Goal: Task Accomplishment & Management: Use online tool/utility

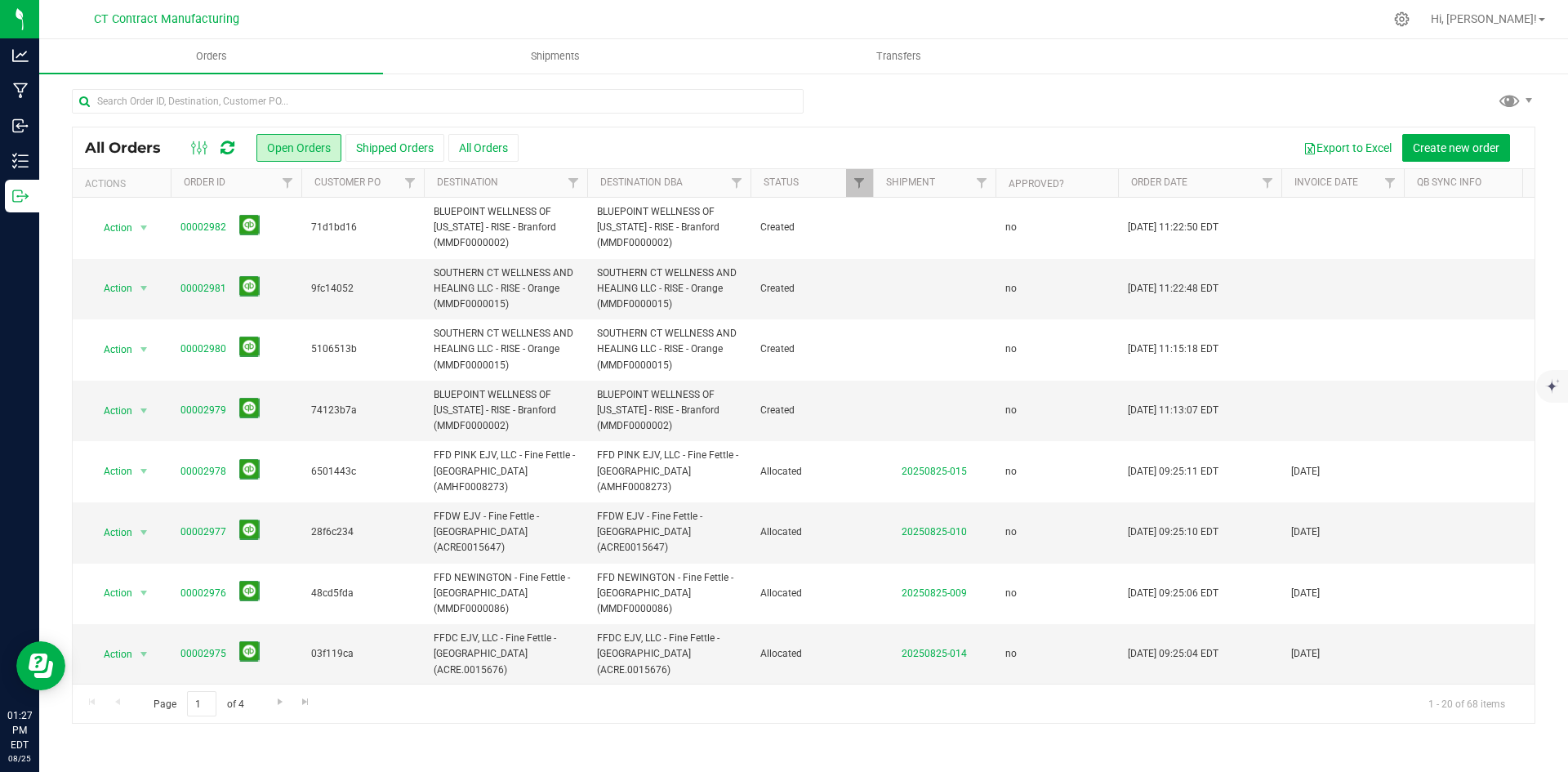
click at [235, 146] on icon at bounding box center [227, 148] width 14 height 17
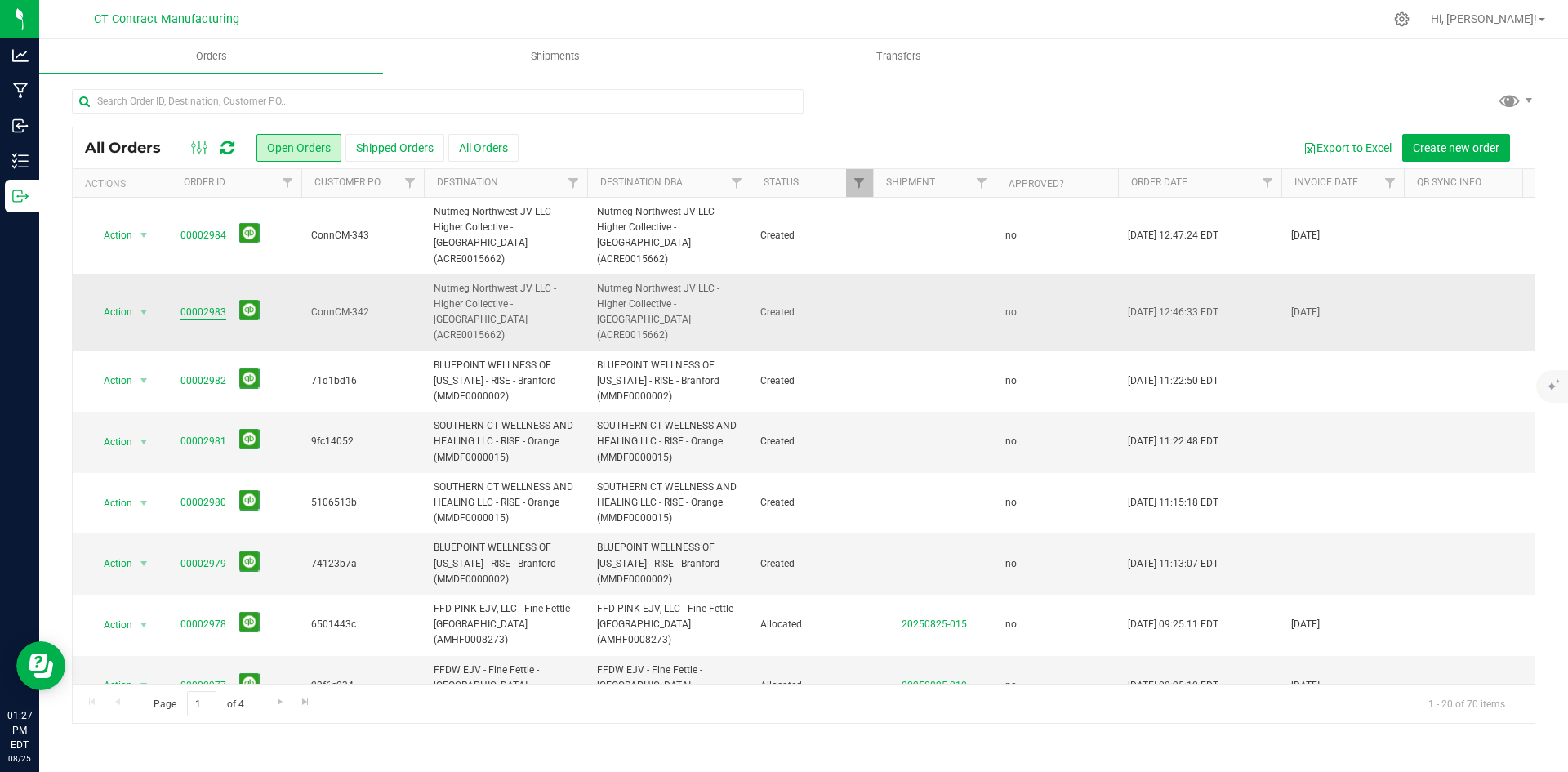
click at [199, 305] on link "00002983" at bounding box center [203, 312] width 46 height 16
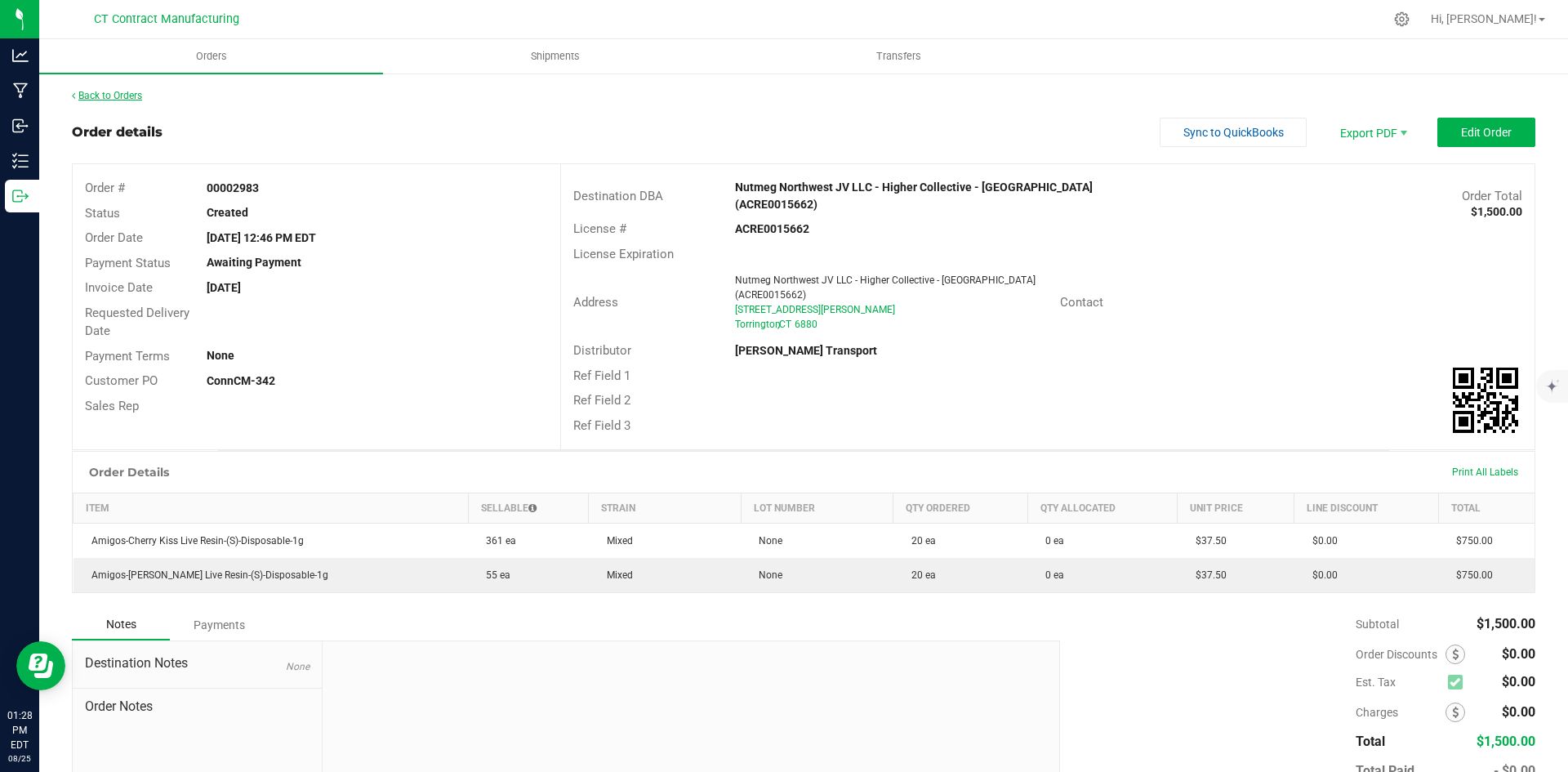
click at [105, 93] on link "Back to Orders" at bounding box center [107, 95] width 70 height 11
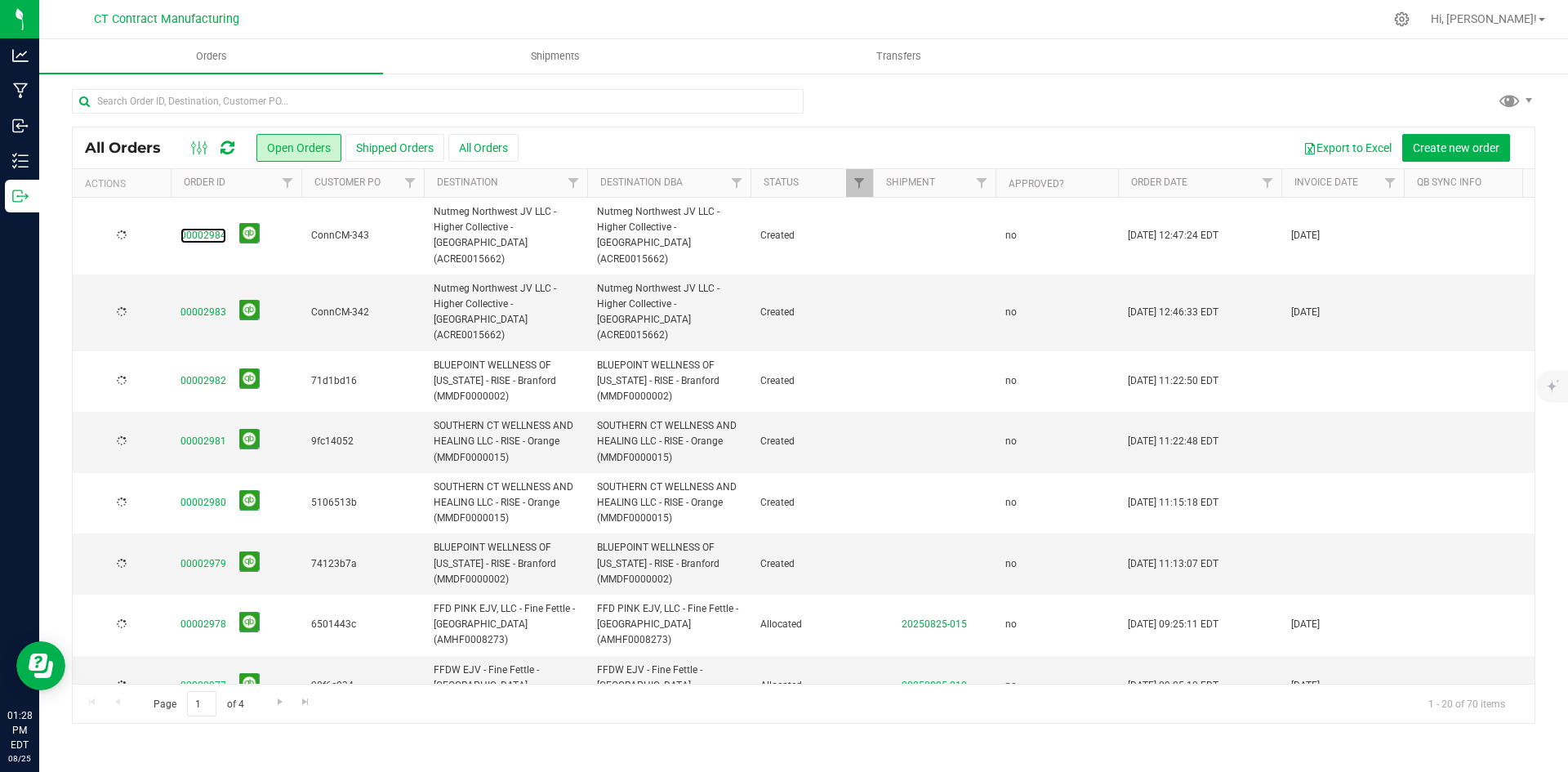
click at [189, 228] on link "00002984" at bounding box center [203, 236] width 46 height 16
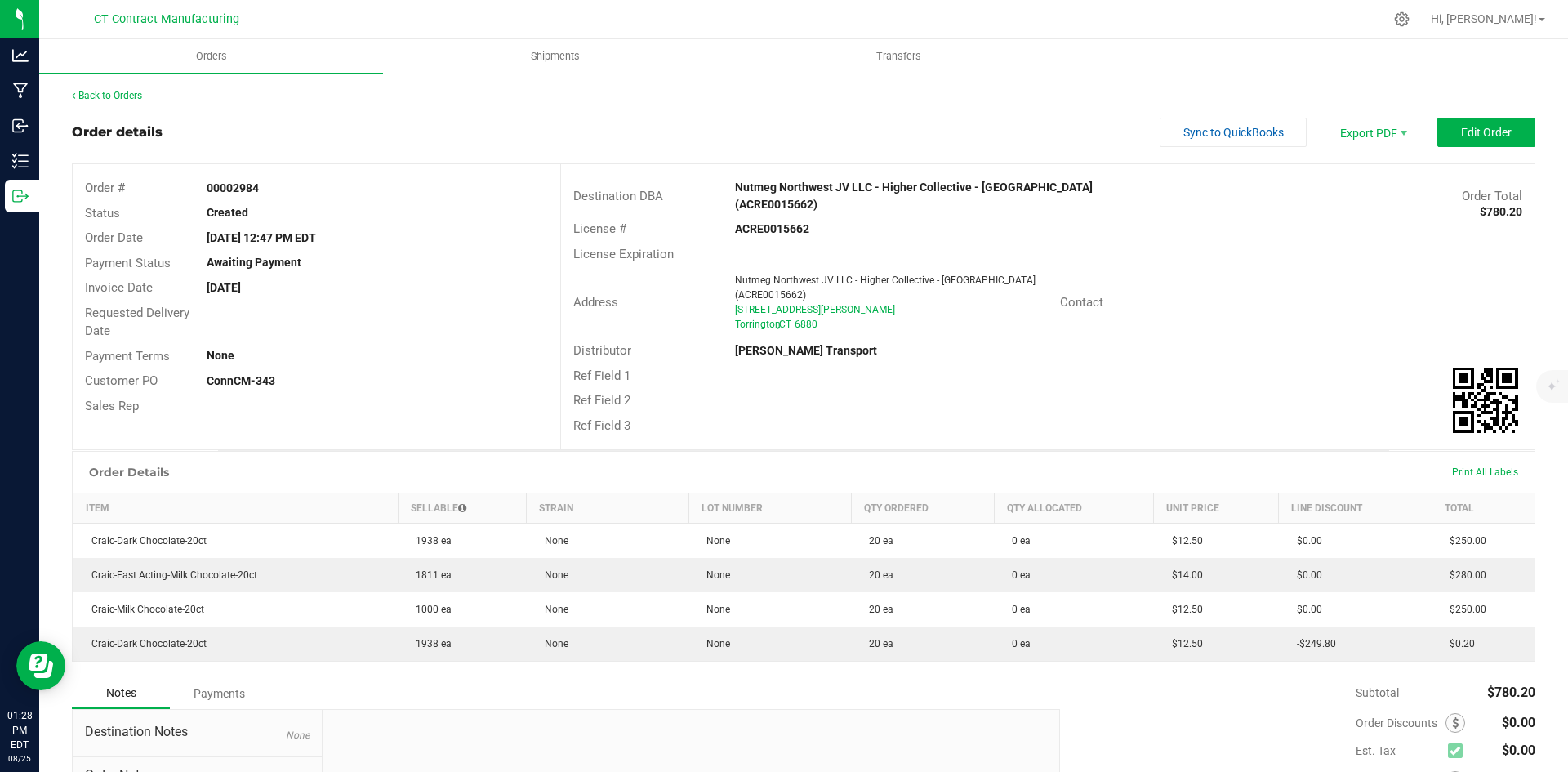
click at [138, 86] on div "Back to Orders Order details Sync to QuickBooks Export PDF Edit Order Order # 0…" at bounding box center [803, 509] width 1529 height 875
click at [138, 92] on link "Back to Orders" at bounding box center [107, 95] width 70 height 11
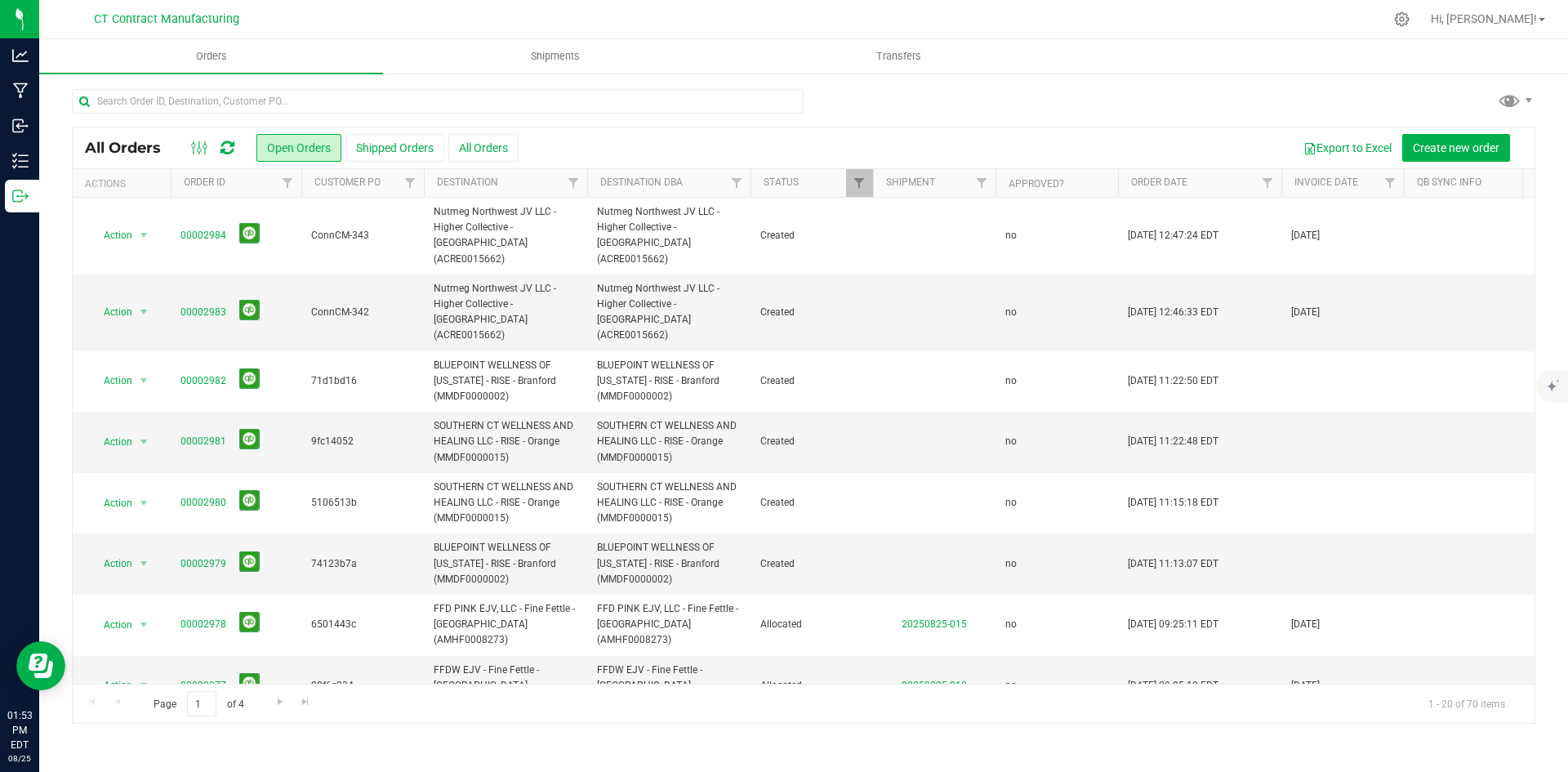
click at [222, 152] on icon at bounding box center [227, 148] width 14 height 17
click at [708, 17] on div at bounding box center [837, 19] width 1091 height 31
click at [557, 62] on span "Shipments" at bounding box center [555, 56] width 93 height 15
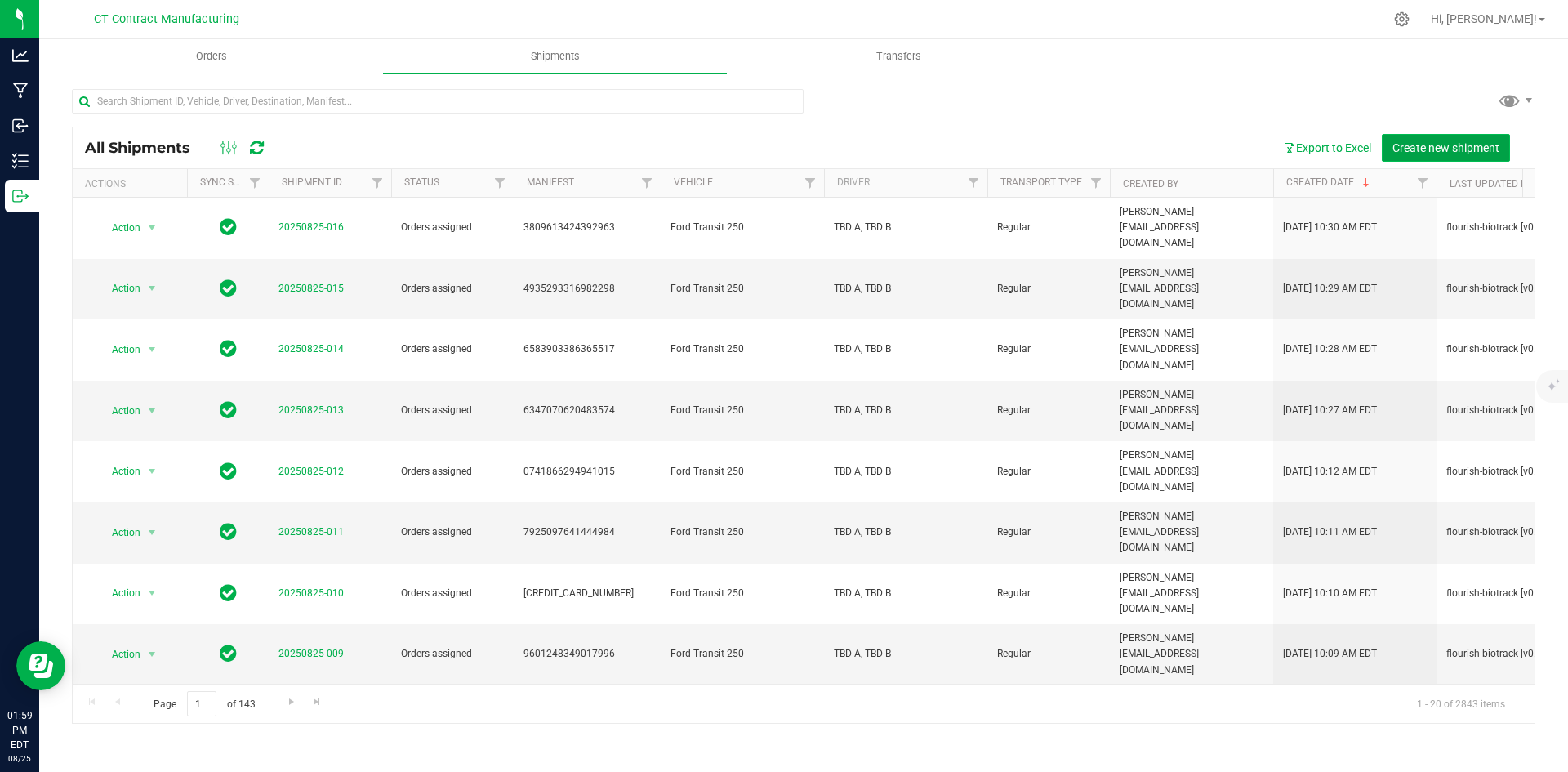
click at [1436, 150] on span "Create new shipment" at bounding box center [1446, 148] width 107 height 13
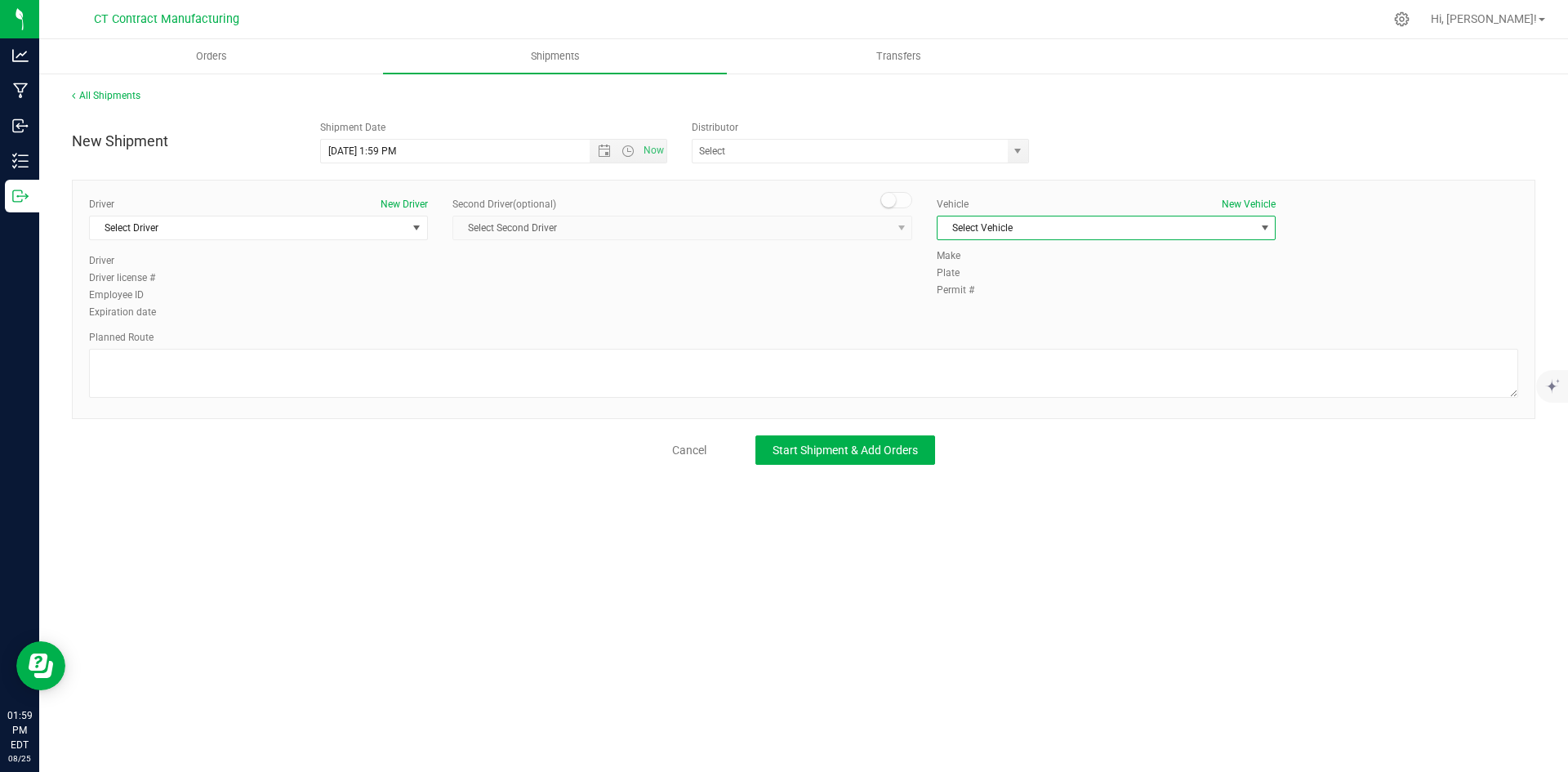
click at [1203, 227] on span "Select Vehicle" at bounding box center [1096, 227] width 317 height 23
click at [131, 93] on link "All Shipments" at bounding box center [106, 95] width 68 height 11
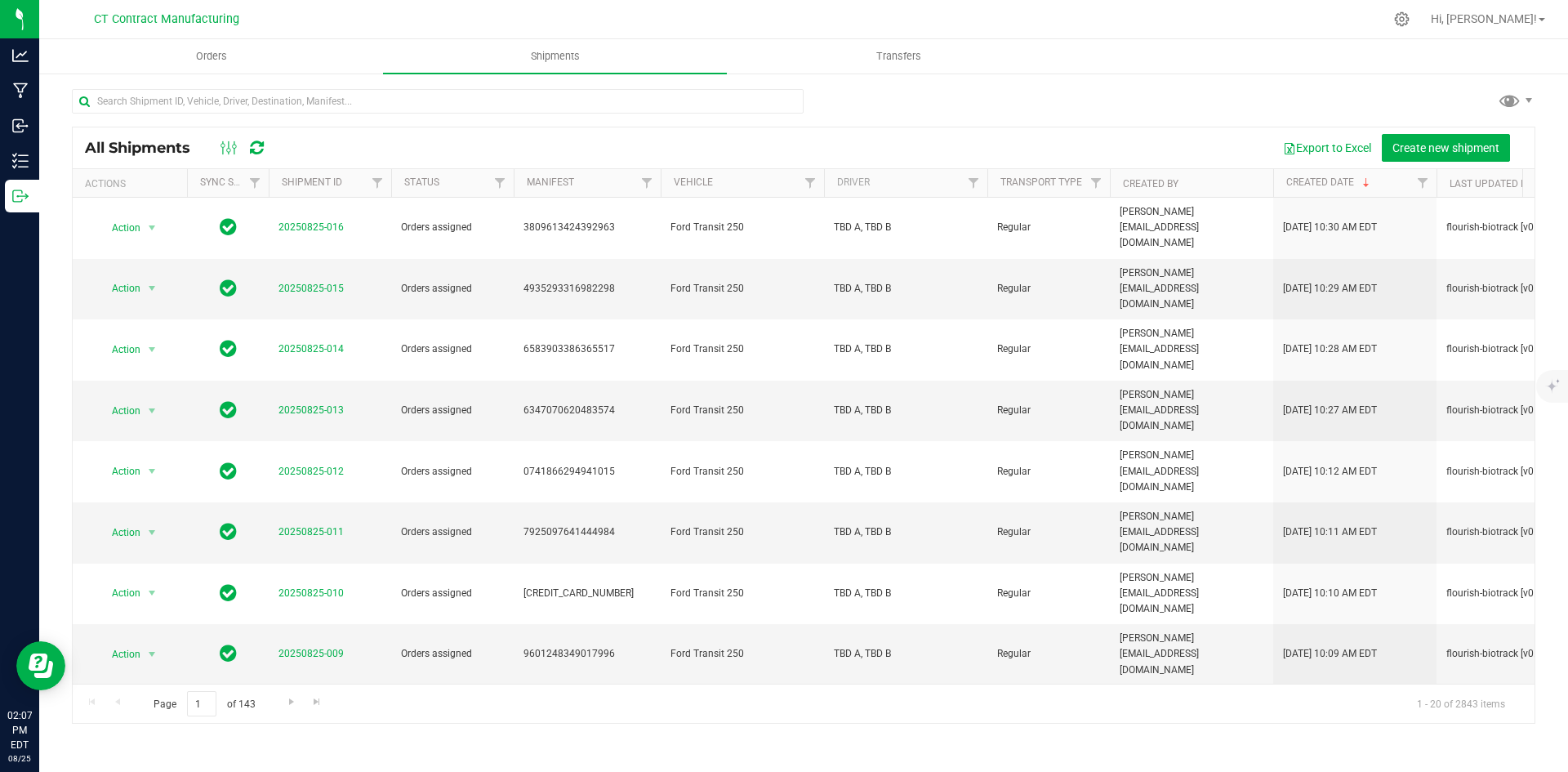
click at [898, 6] on div at bounding box center [837, 19] width 1091 height 31
click at [260, 141] on icon at bounding box center [257, 148] width 14 height 17
click at [311, 3] on nav "CT Contract Manufacturing Hi, [PERSON_NAME]!" at bounding box center [803, 19] width 1529 height 39
click at [203, 44] on uib-tab-heading "Orders" at bounding box center [211, 55] width 342 height 32
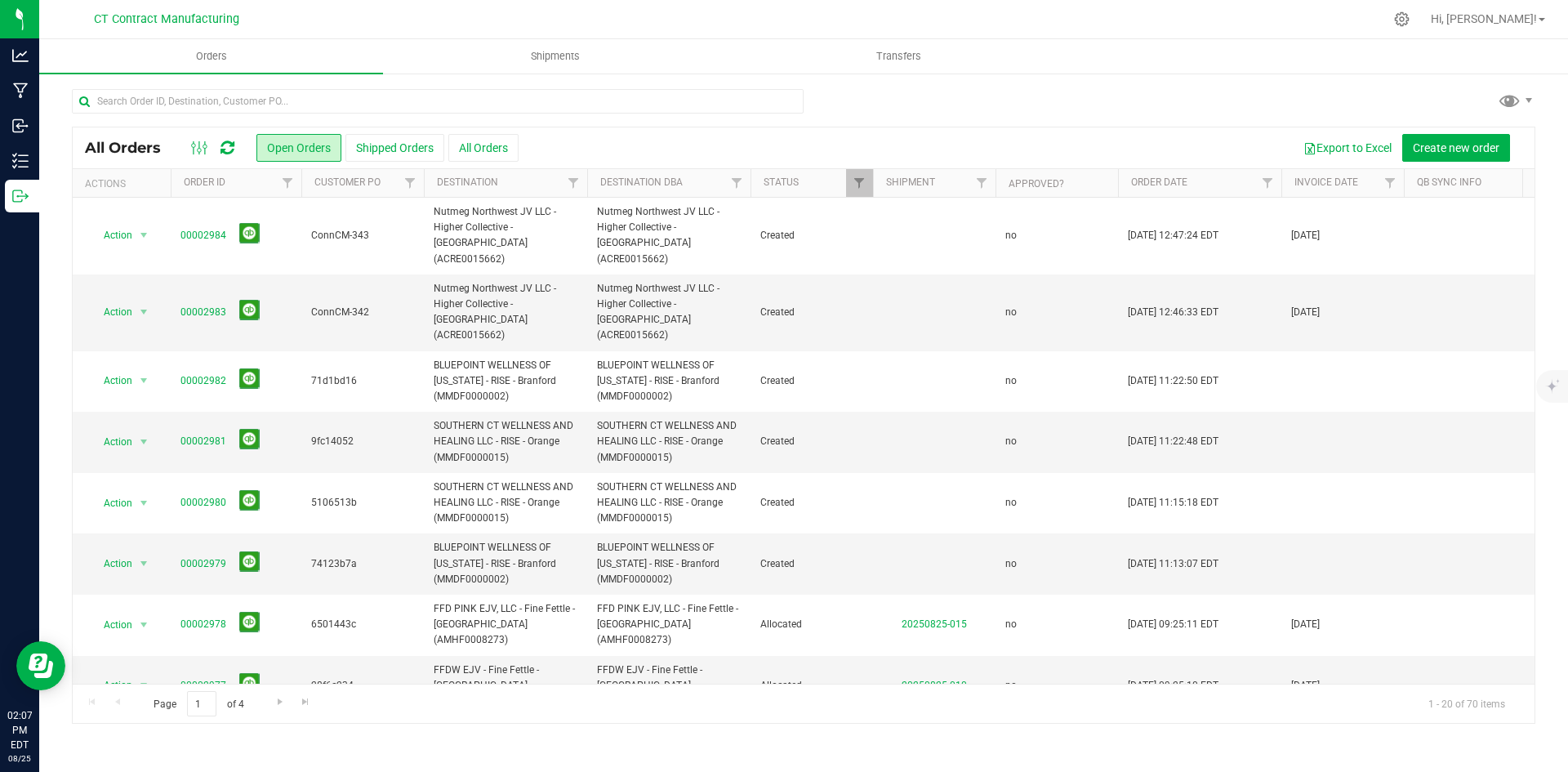
click at [231, 150] on icon at bounding box center [227, 148] width 14 height 17
click at [561, 4] on div at bounding box center [837, 19] width 1091 height 31
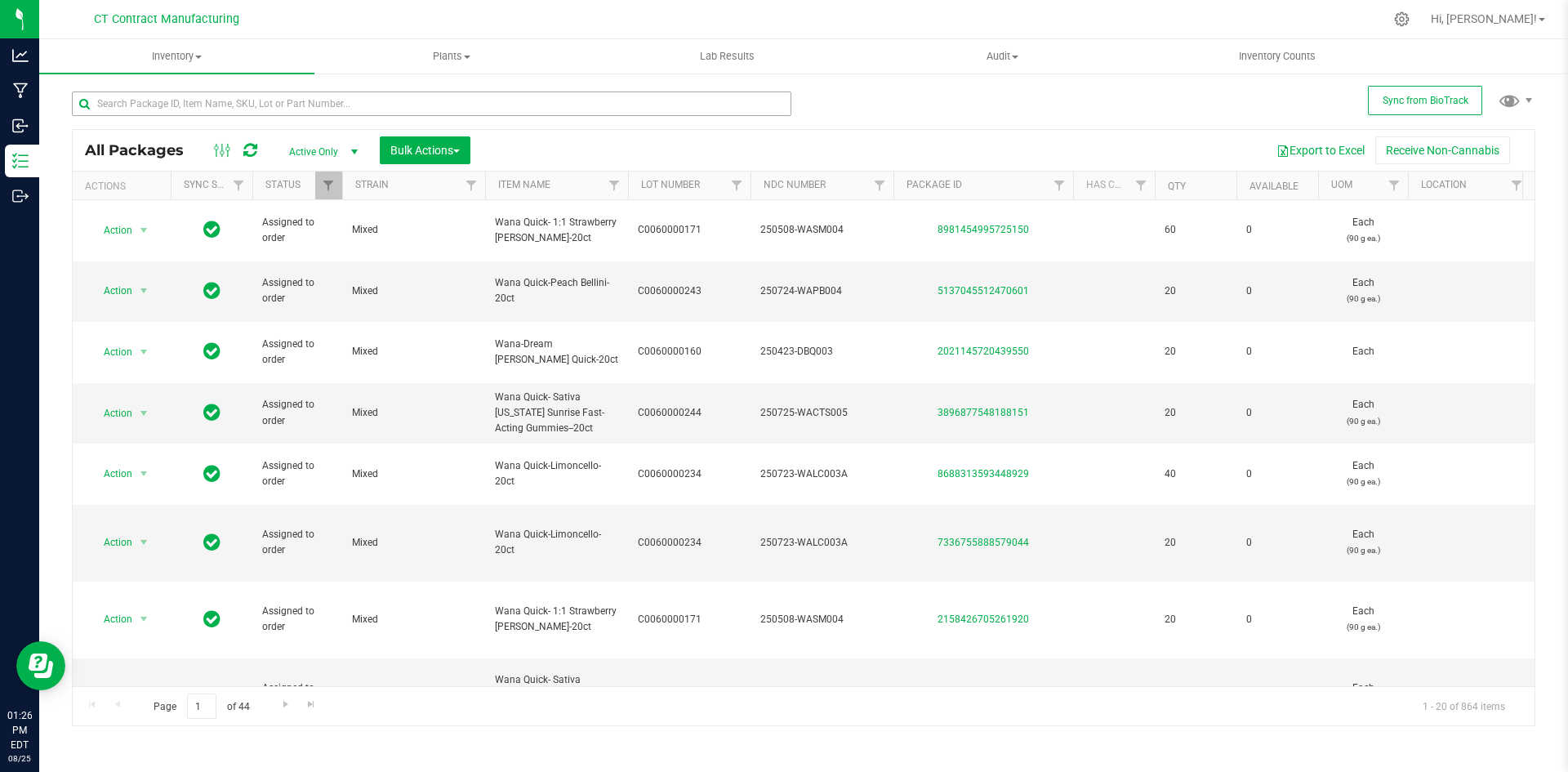
drag, startPoint x: 0, startPoint y: 0, endPoint x: 215, endPoint y: 99, distance: 236.7
click at [215, 91] on div at bounding box center [438, 103] width 732 height 53
click at [215, 99] on input "text" at bounding box center [432, 104] width 720 height 25
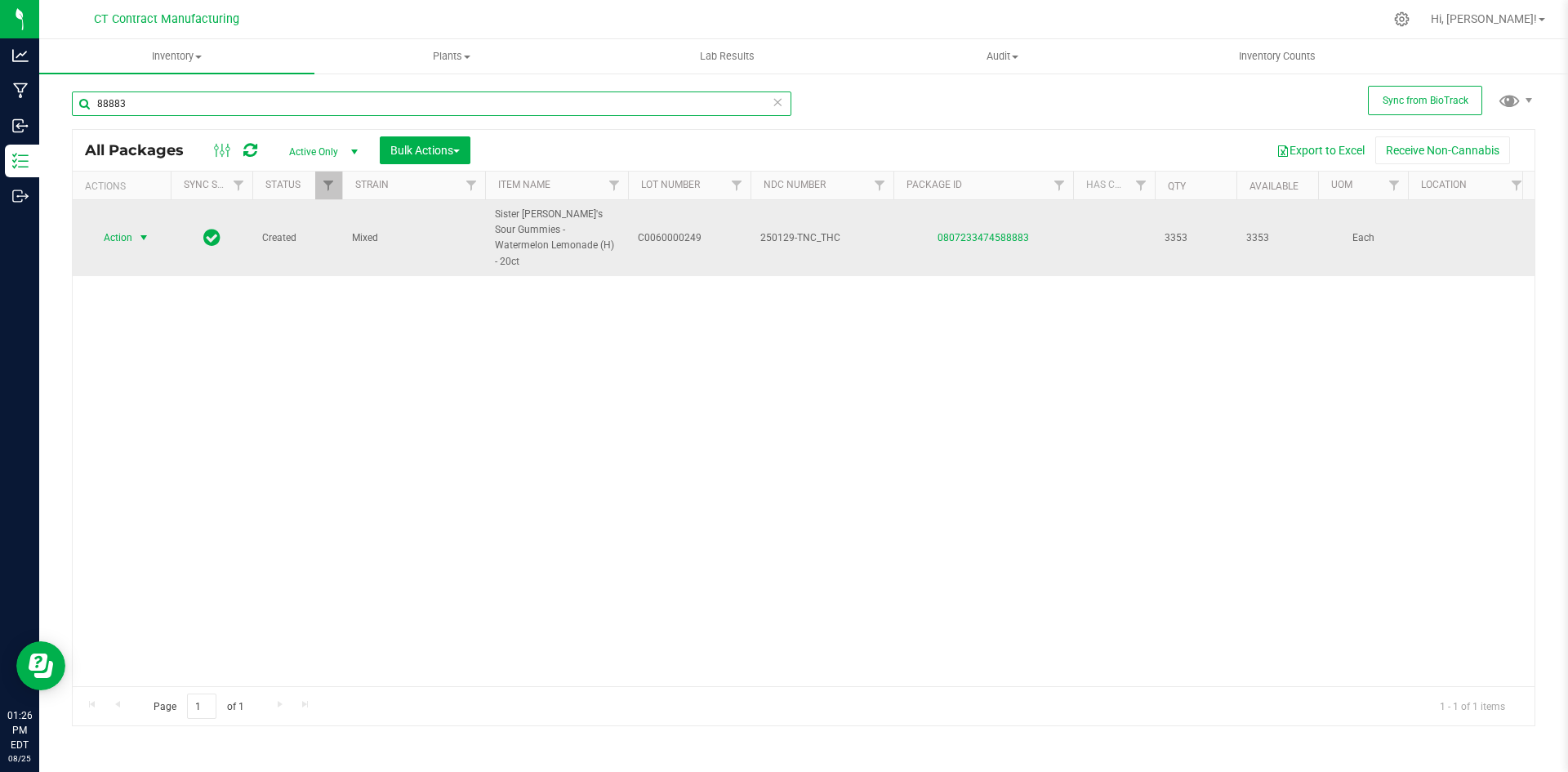
type input "88883"
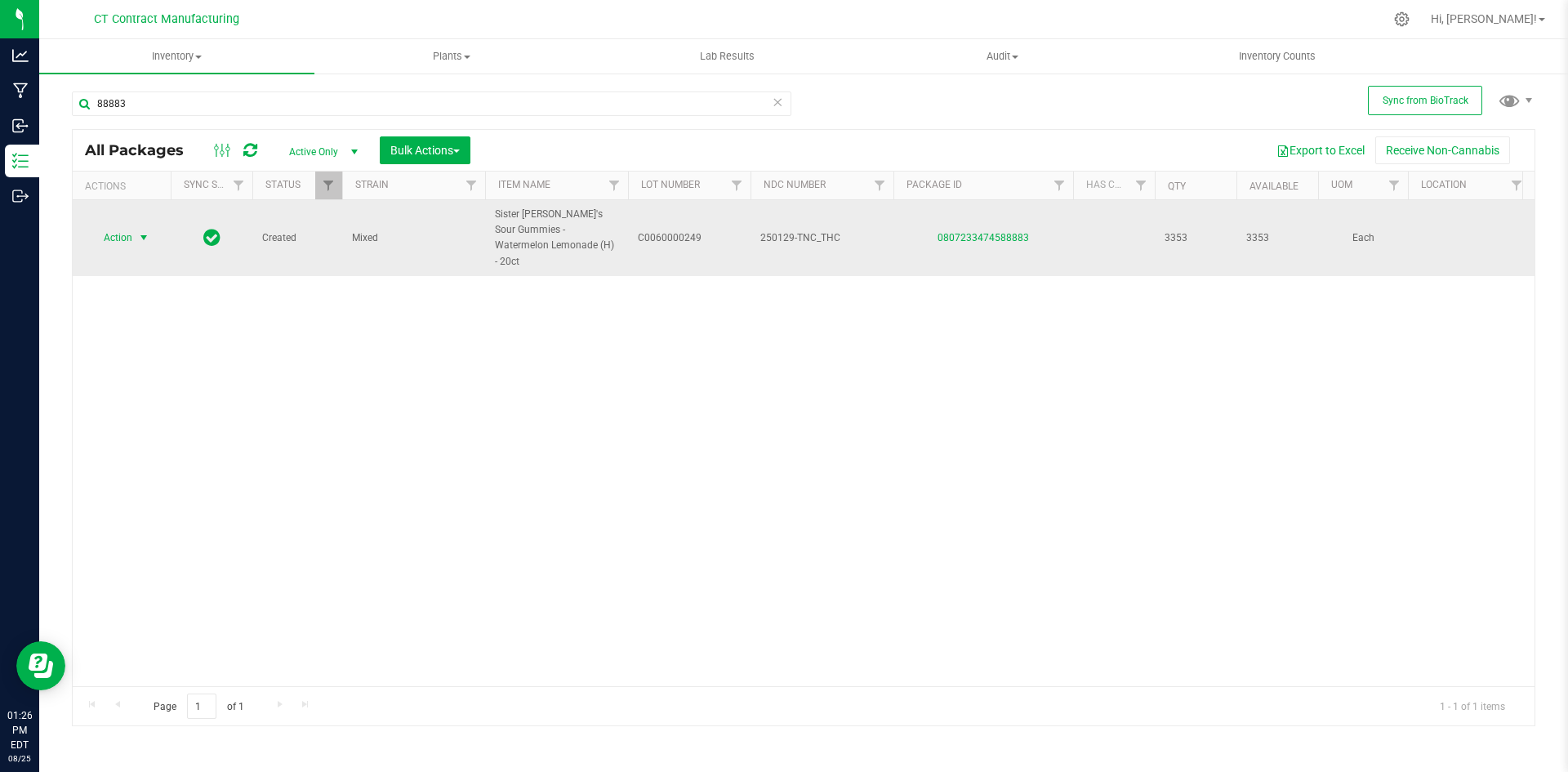
click at [137, 233] on span "select" at bounding box center [144, 238] width 20 height 23
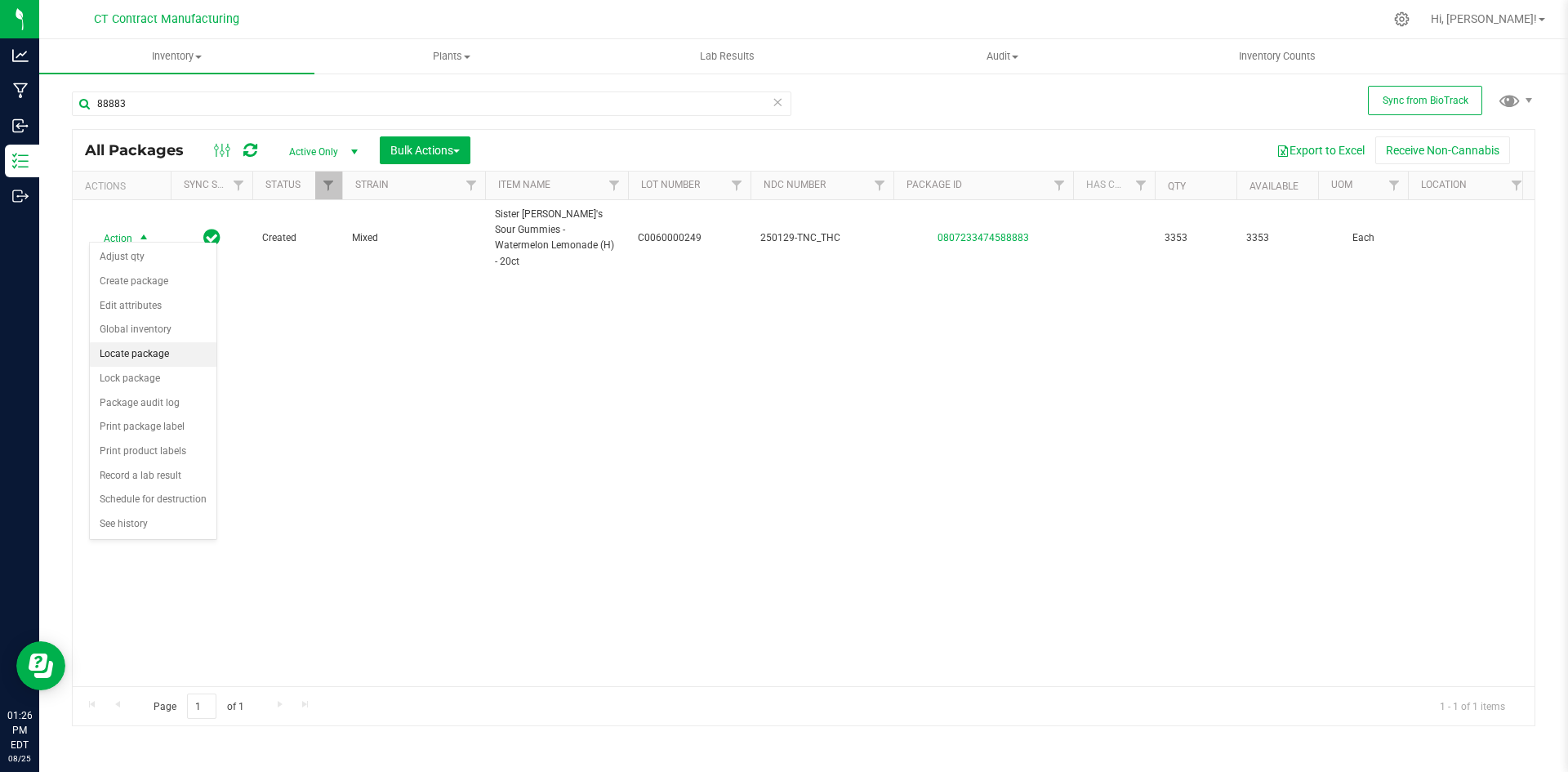
click at [146, 349] on li "Locate package" at bounding box center [152, 354] width 127 height 25
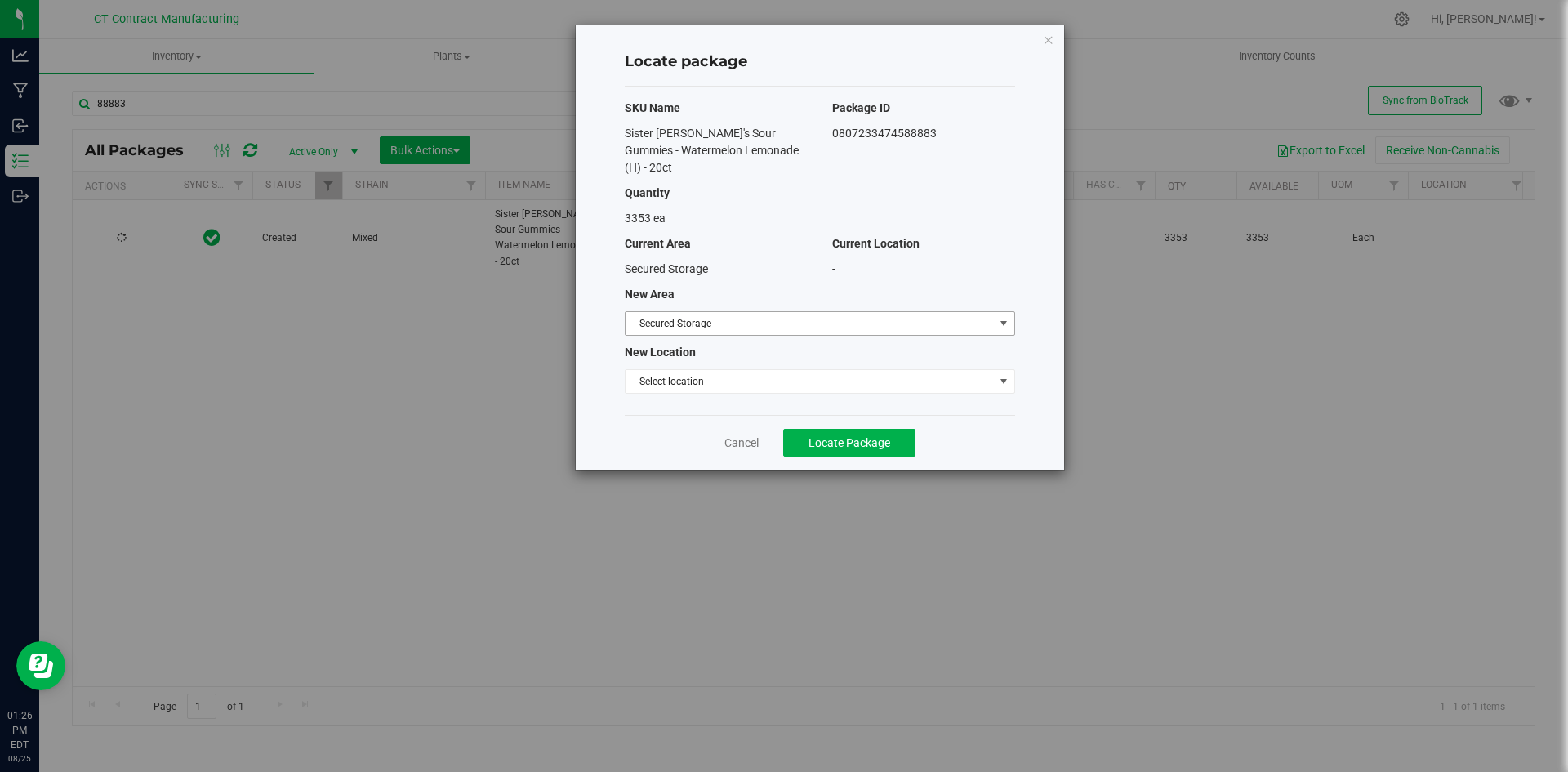
click at [730, 312] on span "Secured Storage" at bounding box center [809, 324] width 369 height 23
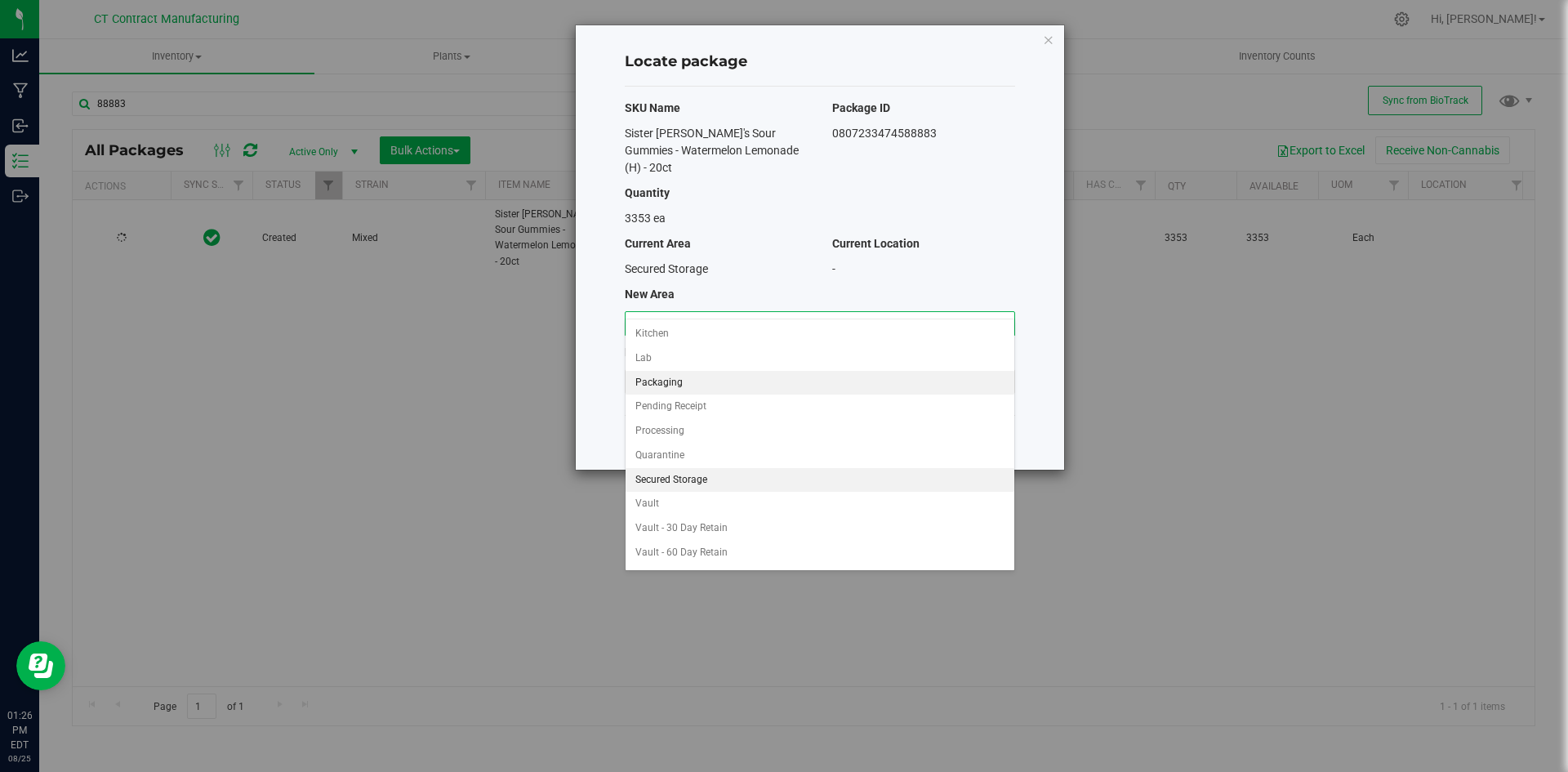
scroll to position [119, 0]
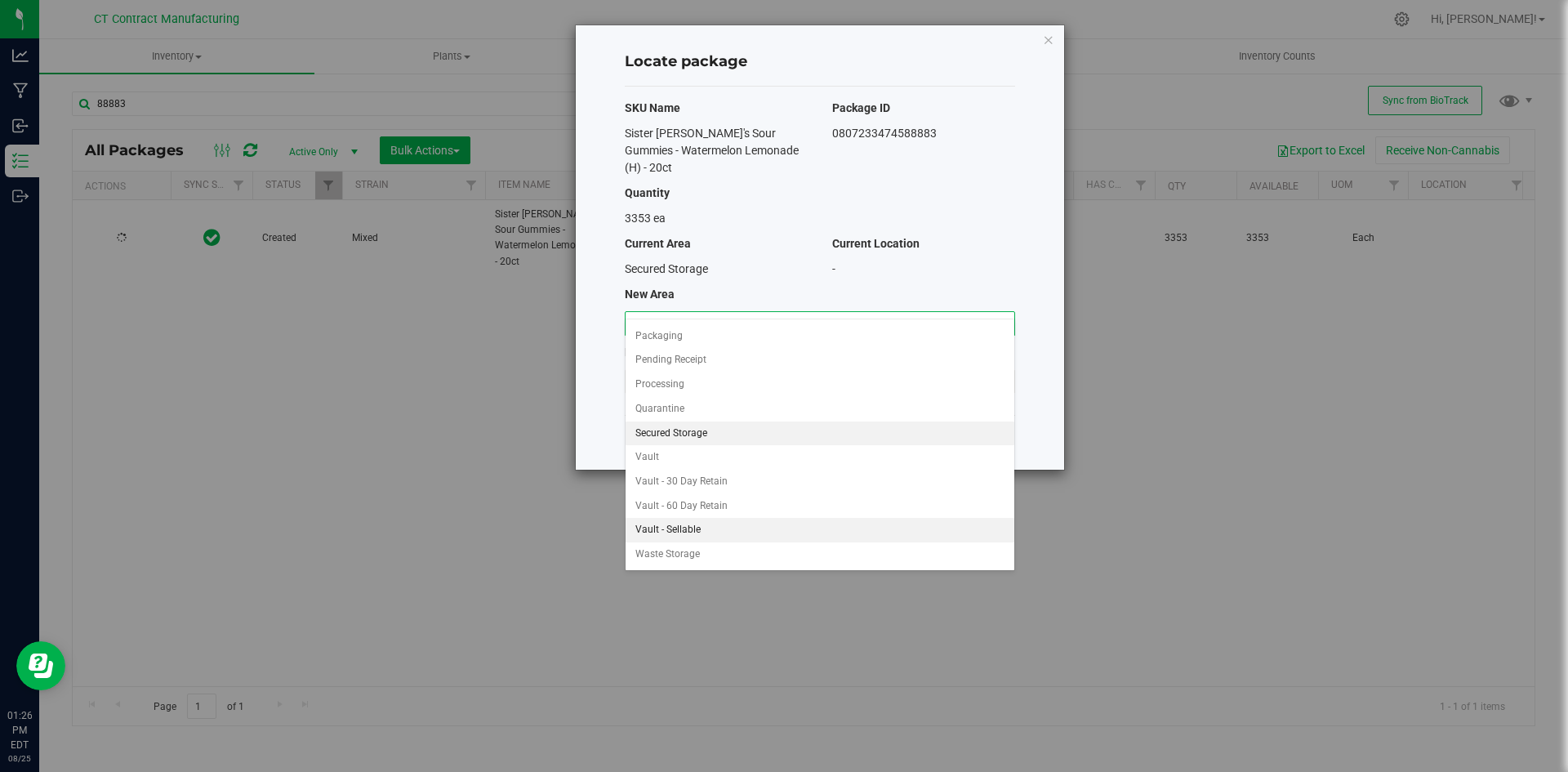
click at [695, 529] on li "Vault - Sellable" at bounding box center [820, 530] width 389 height 25
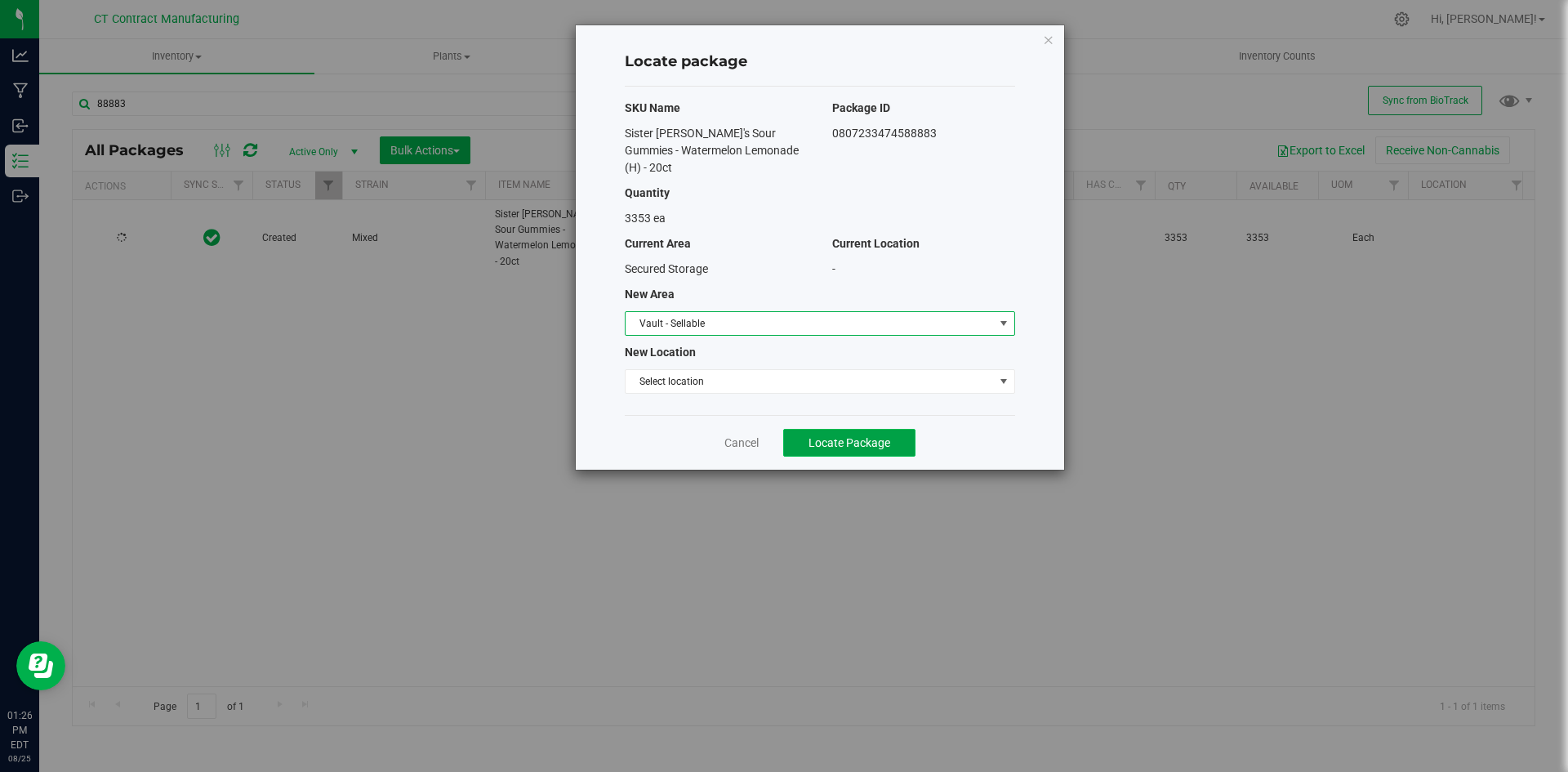
click at [889, 436] on span "Locate Package" at bounding box center [849, 443] width 81 height 13
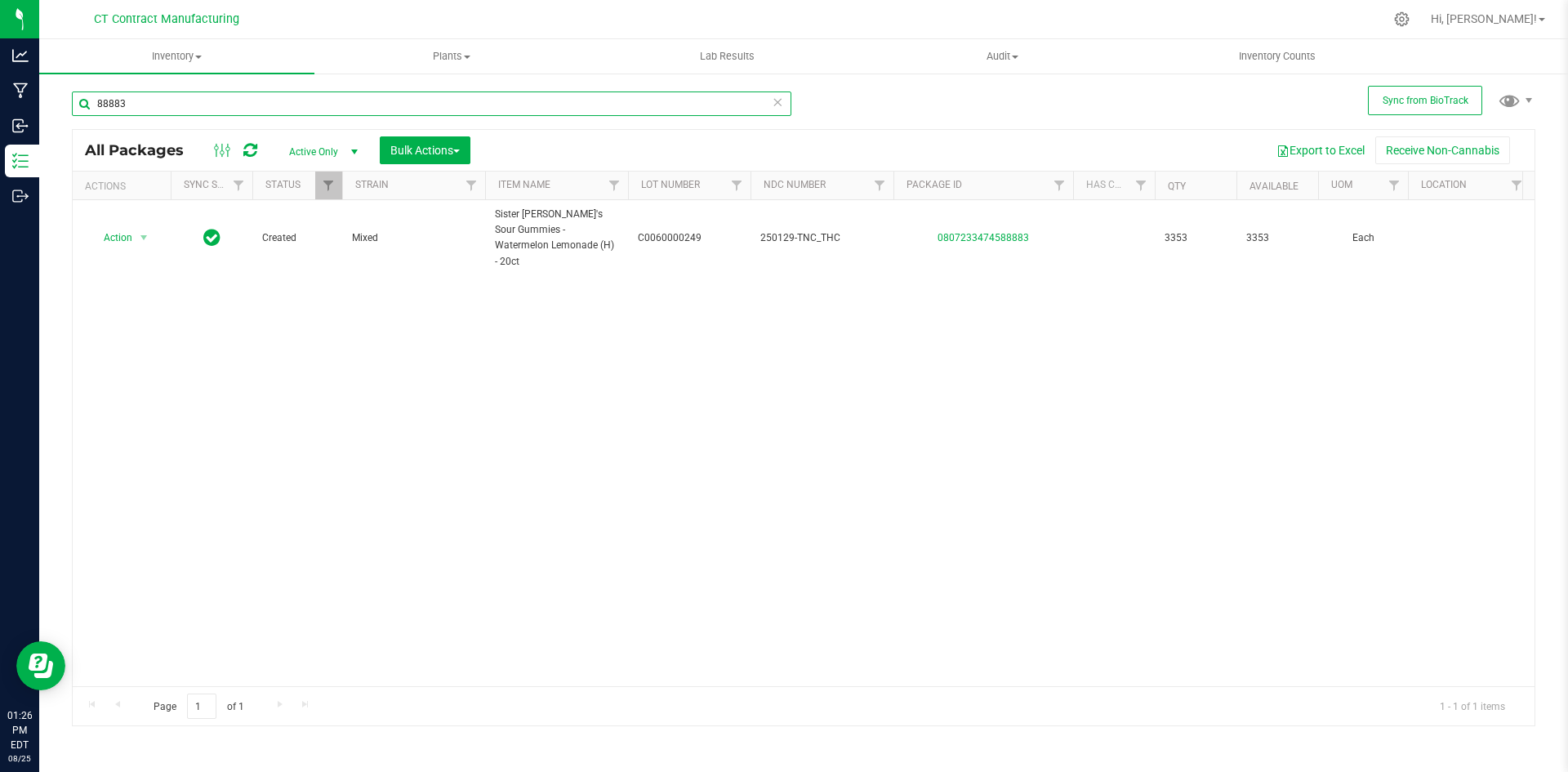
click at [116, 106] on input "88883" at bounding box center [432, 104] width 720 height 25
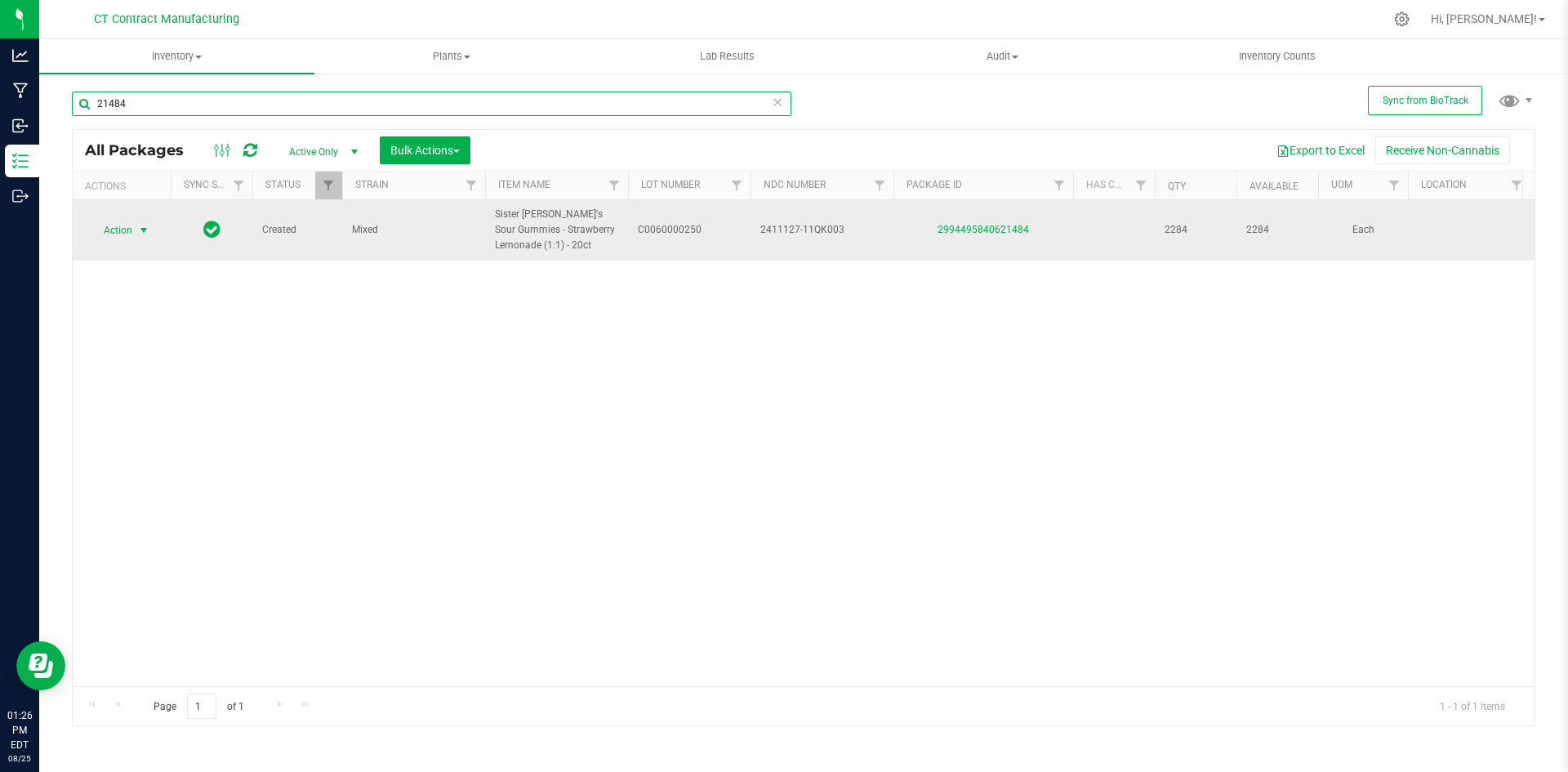
type input "21484"
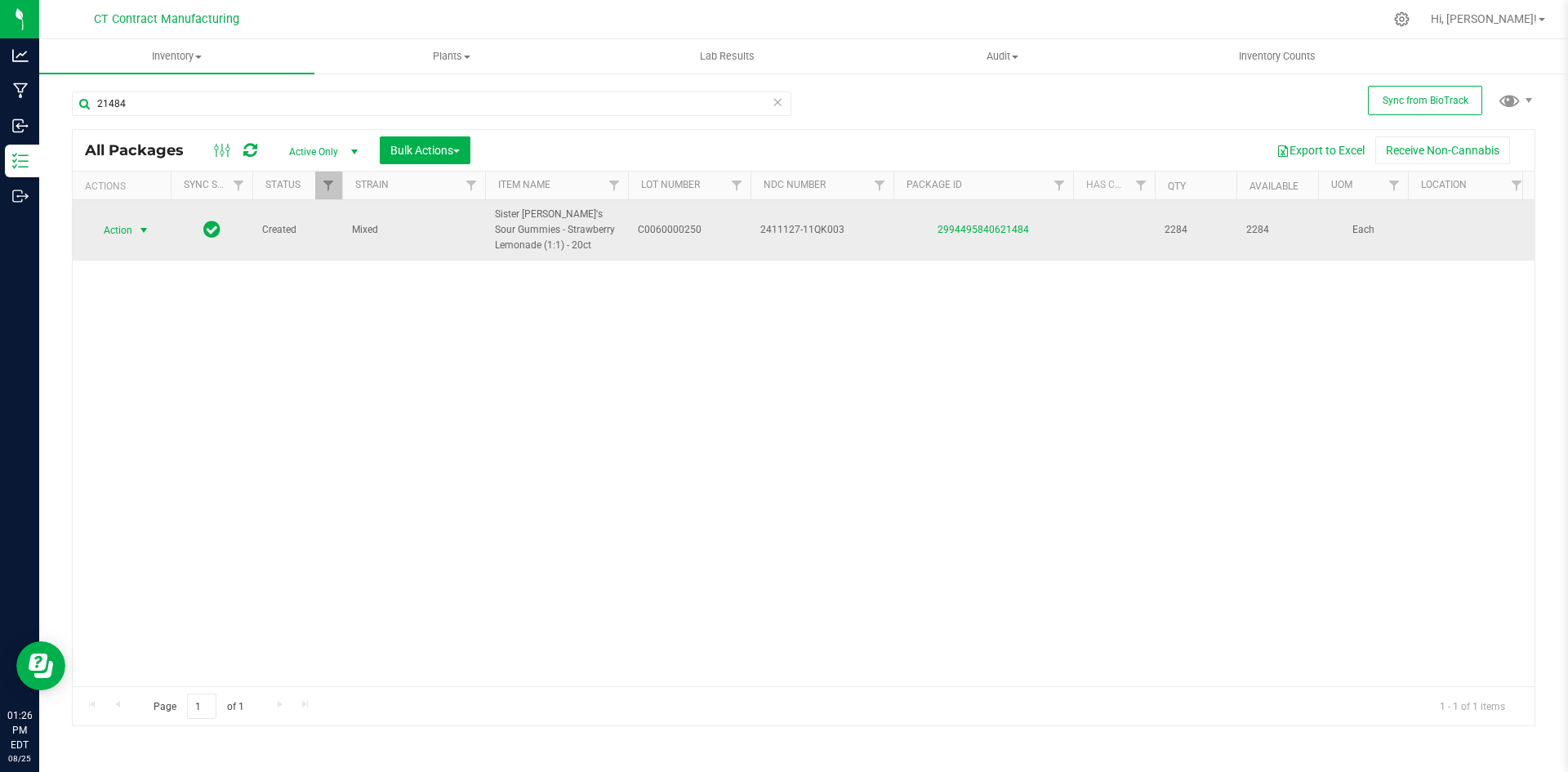
click at [147, 234] on span "select" at bounding box center [144, 230] width 13 height 13
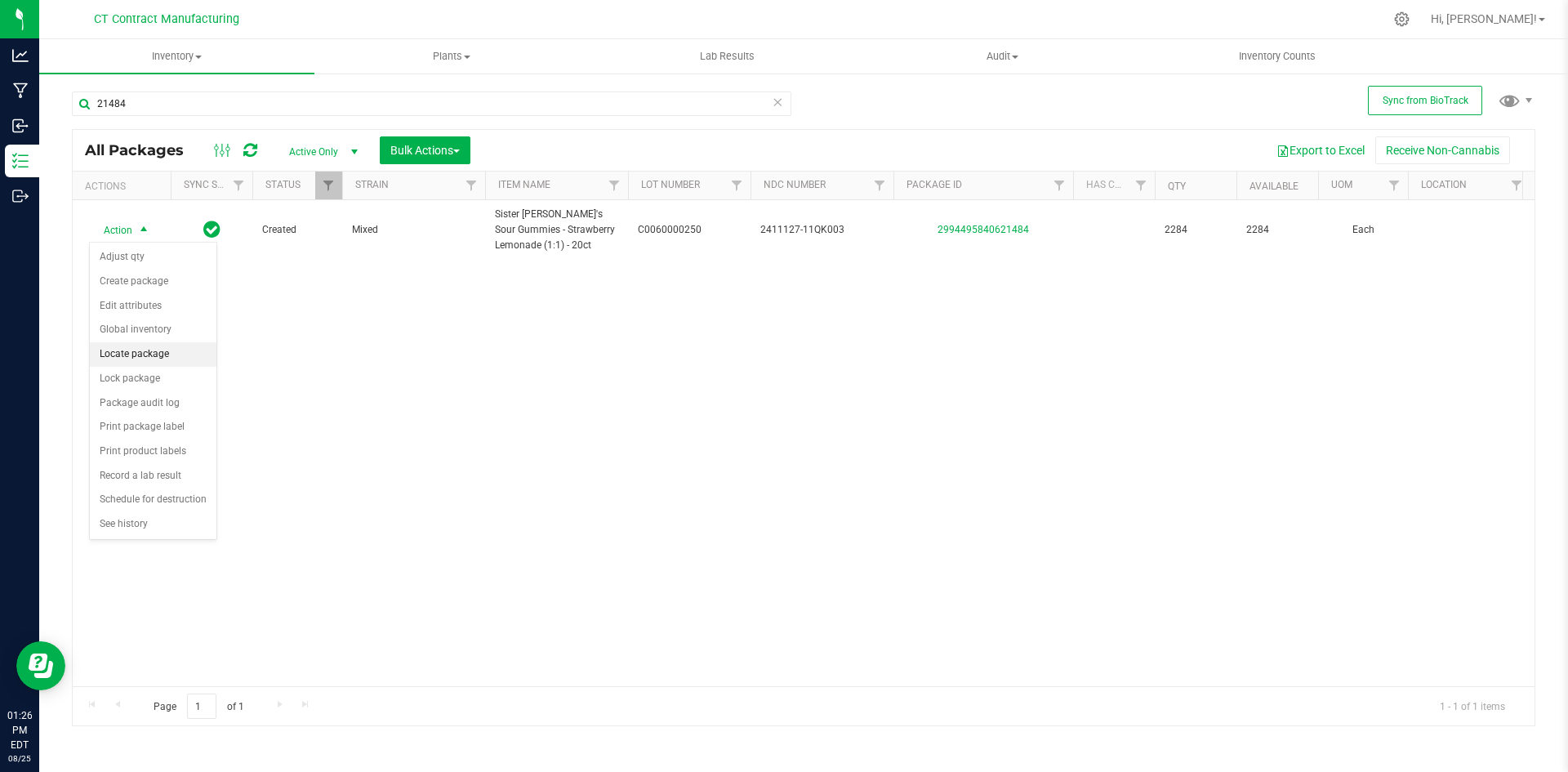
click at [146, 351] on li "Locate package" at bounding box center [152, 354] width 127 height 25
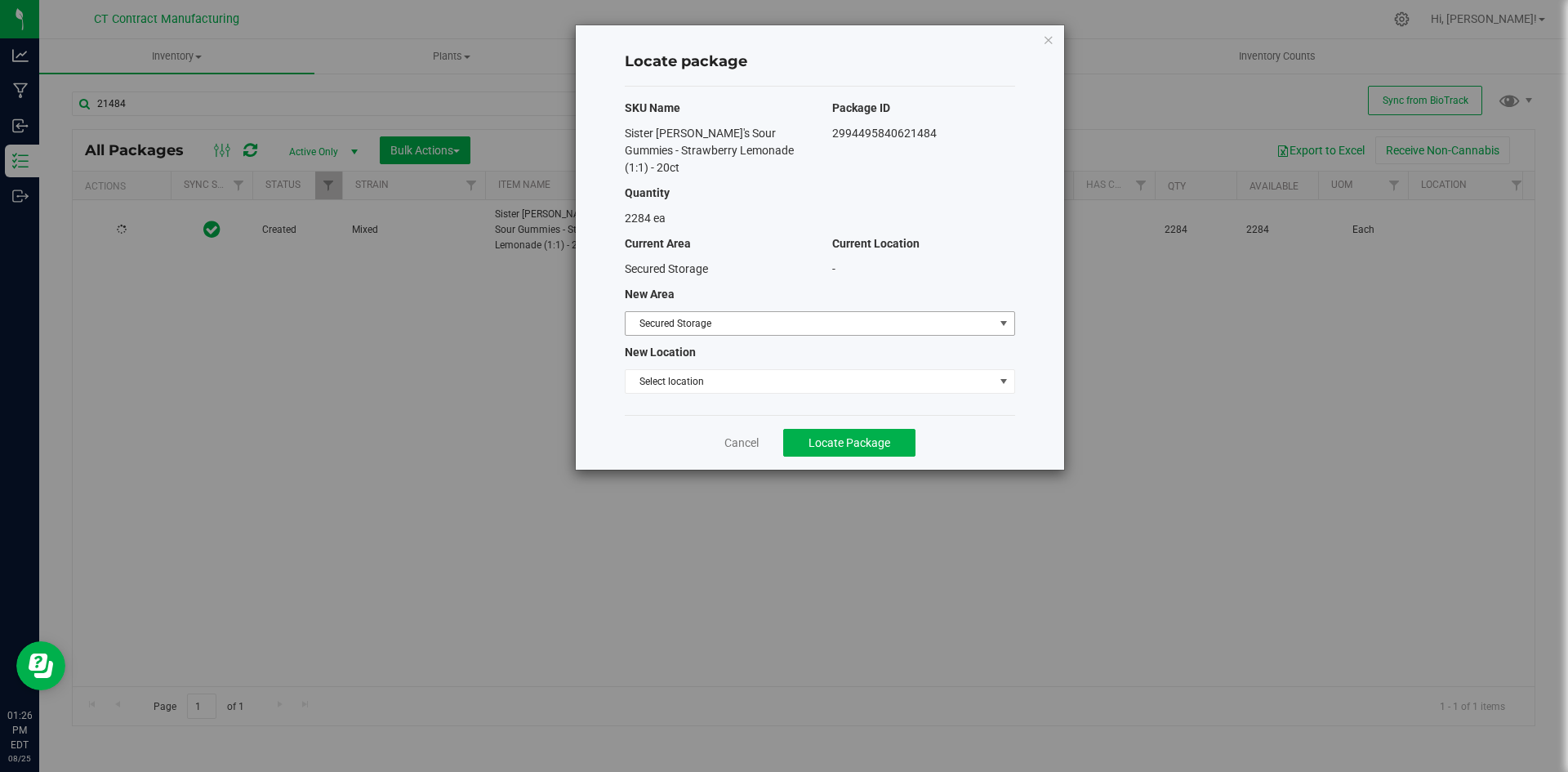
click at [682, 312] on span "Secured Storage" at bounding box center [809, 324] width 369 height 23
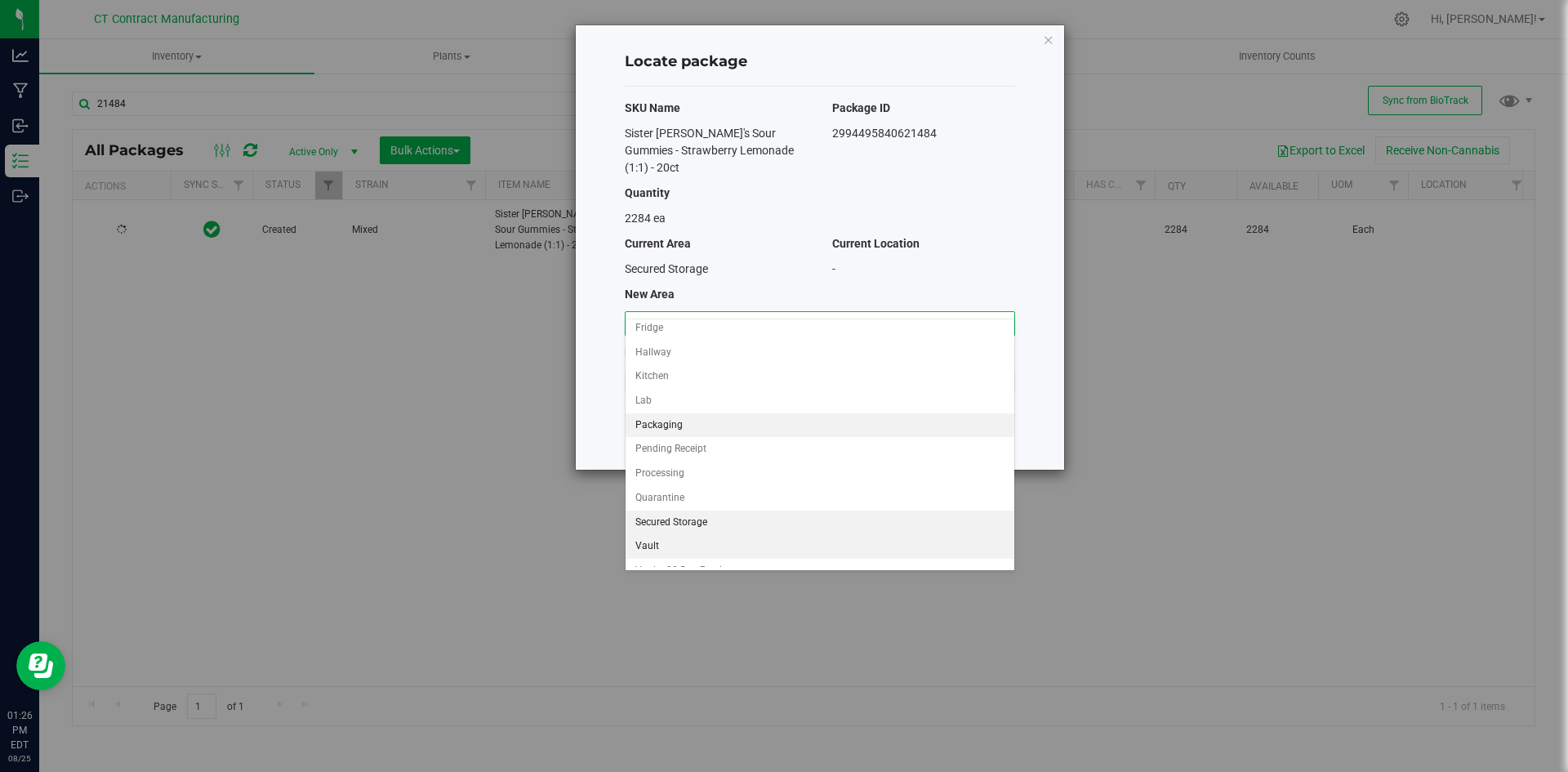
scroll to position [119, 0]
click at [711, 532] on li "Vault - Sellable" at bounding box center [820, 530] width 389 height 25
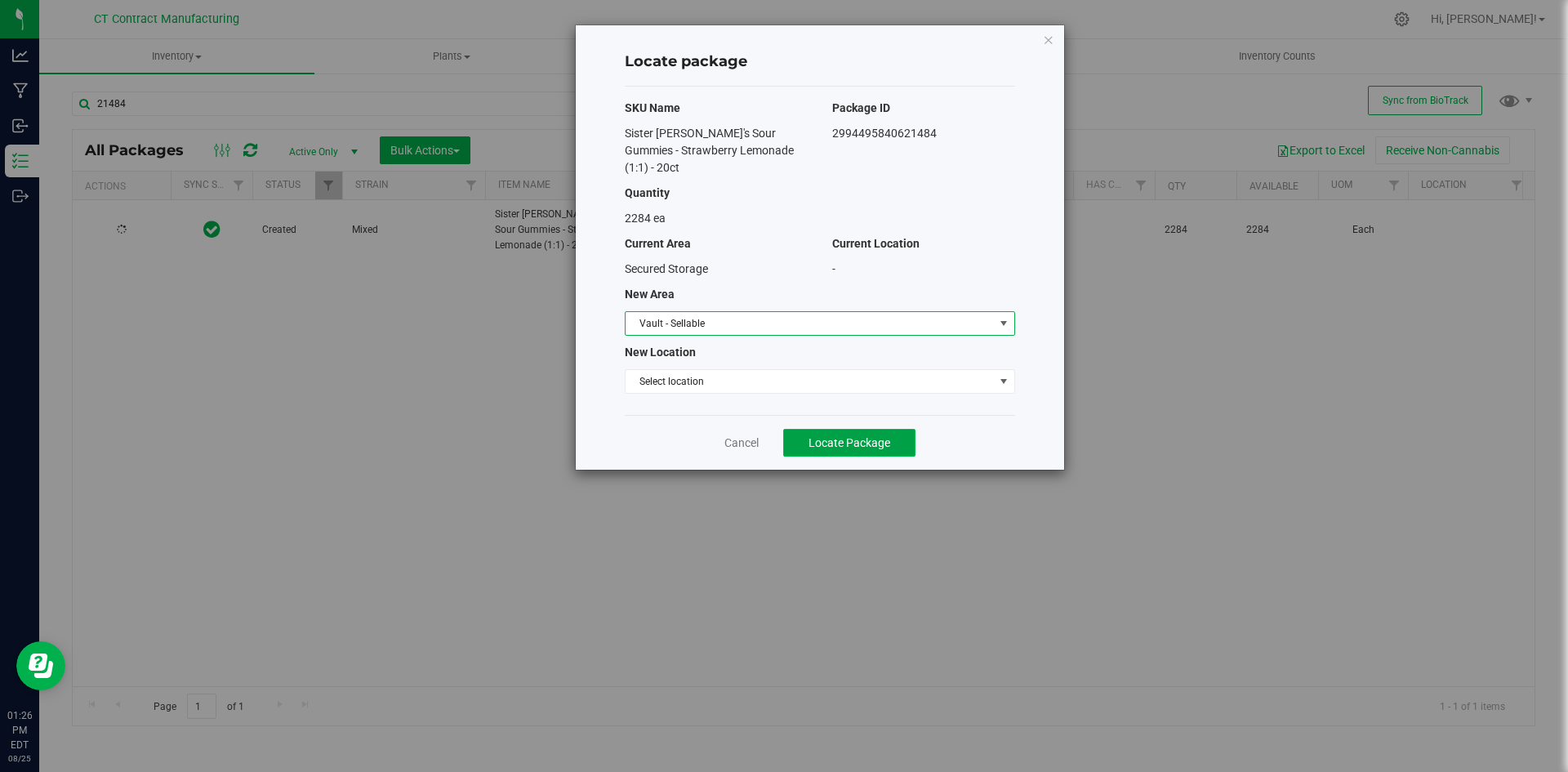
click at [854, 436] on span "Locate Package" at bounding box center [849, 443] width 81 height 13
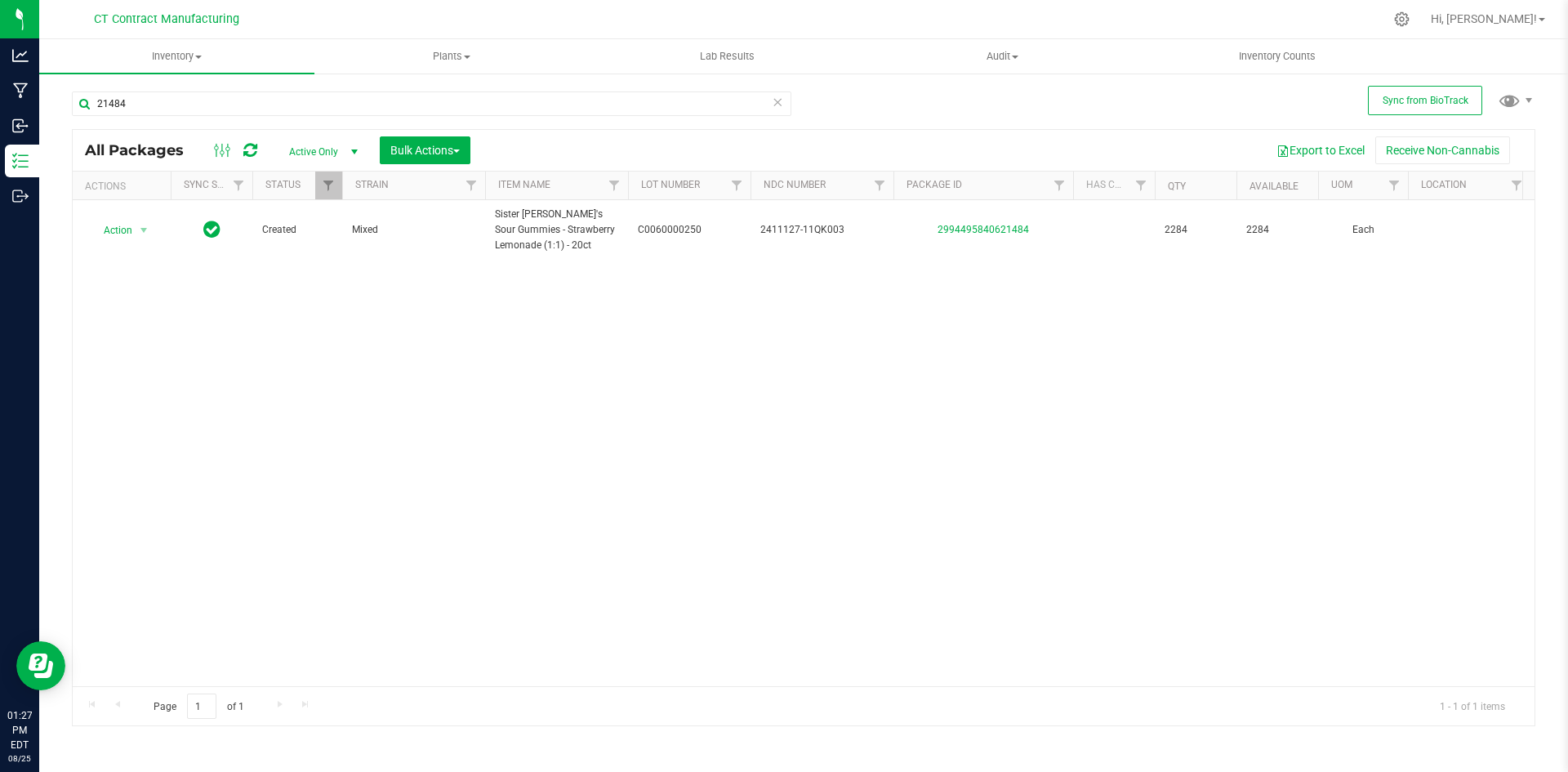
click at [213, 124] on div "21484" at bounding box center [432, 110] width 720 height 38
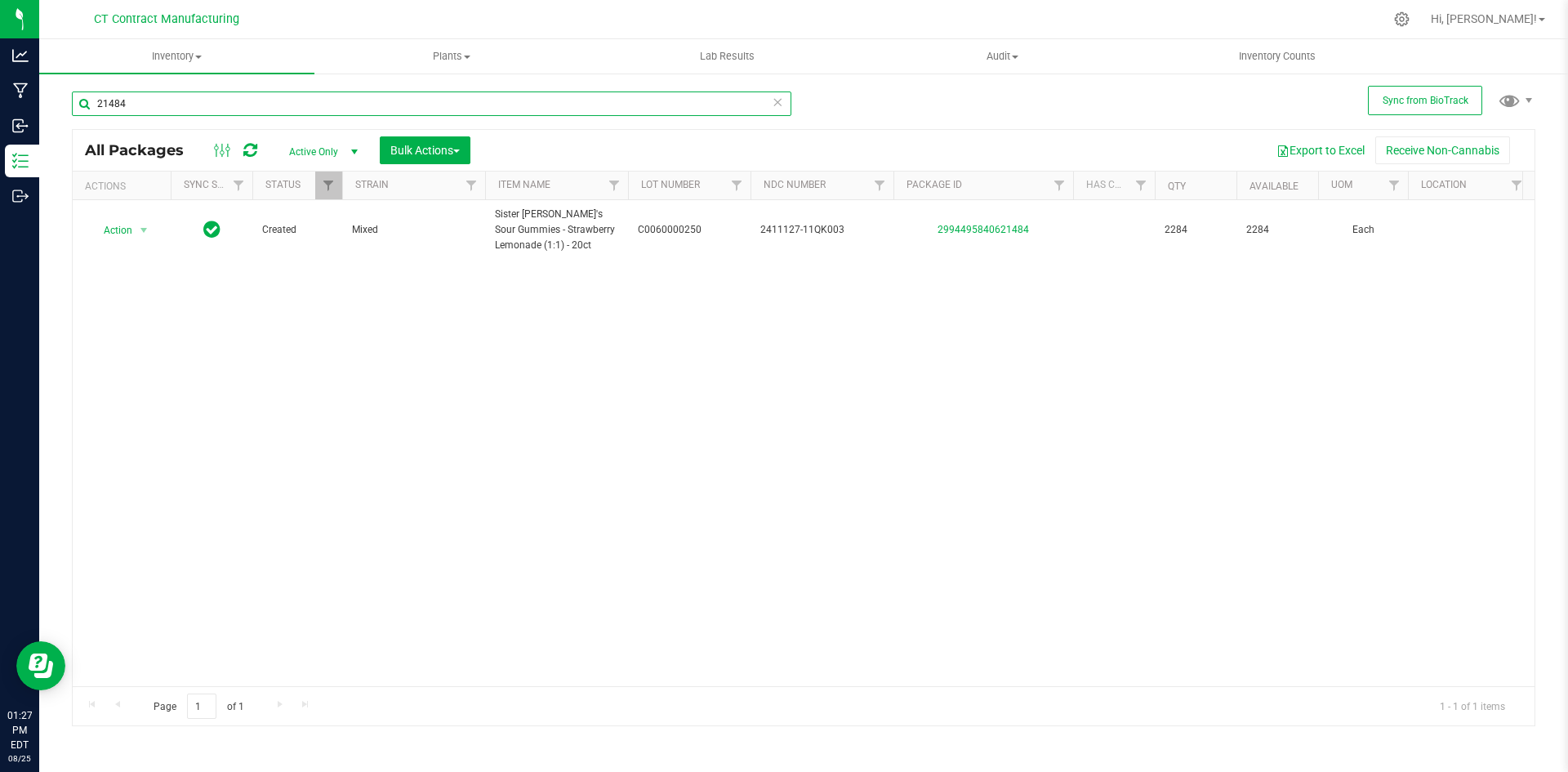
click at [206, 107] on input "21484" at bounding box center [432, 104] width 720 height 25
type input "lemon sku"
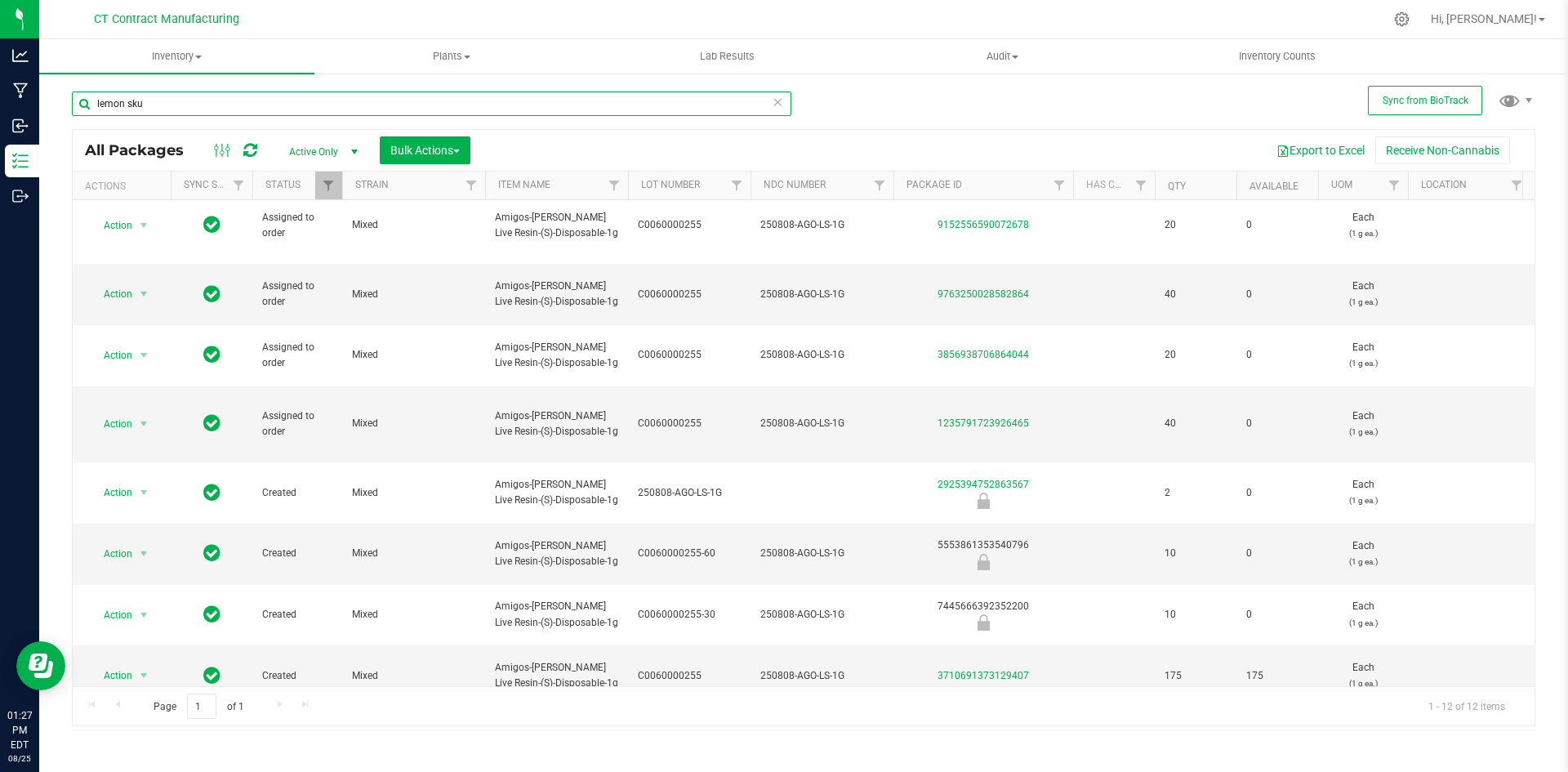
click at [151, 109] on input "lemon sku" at bounding box center [432, 104] width 720 height 25
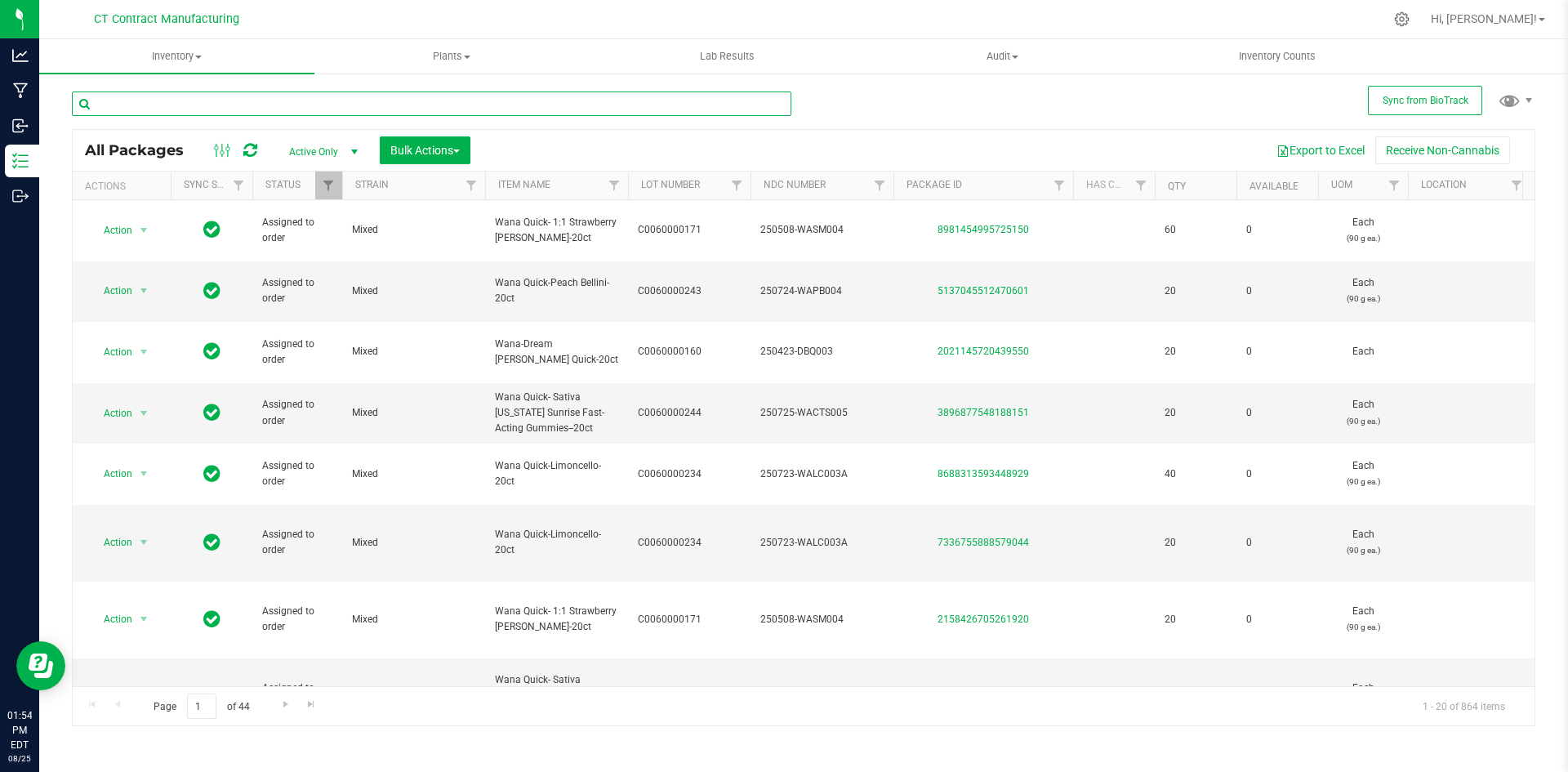
click at [144, 99] on input "text" at bounding box center [432, 104] width 720 height 25
type input "lemon skunk"
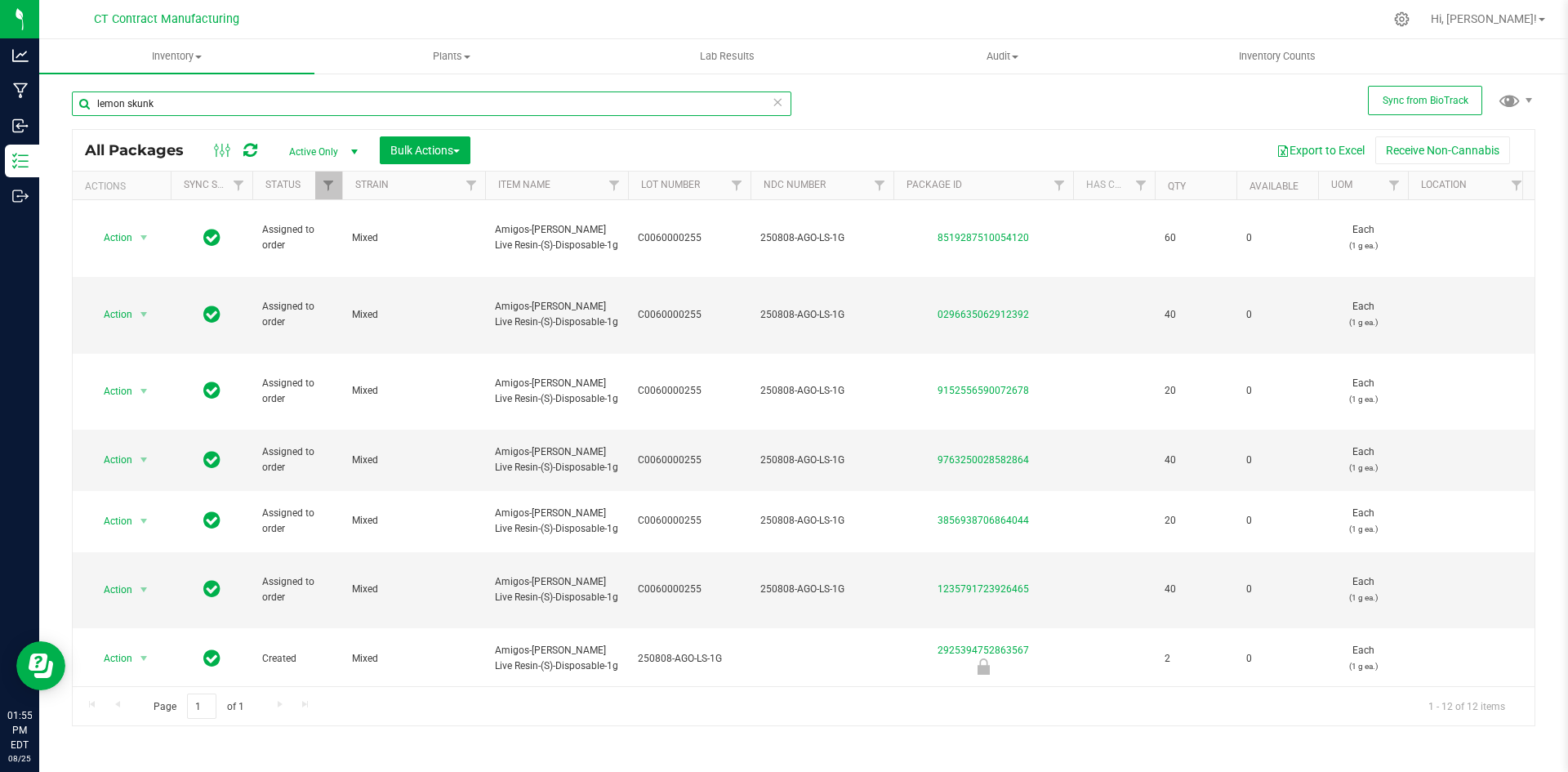
click at [217, 108] on input "lemon skunk" at bounding box center [432, 104] width 720 height 25
click at [216, 108] on input "lemon skunk" at bounding box center [432, 104] width 720 height 25
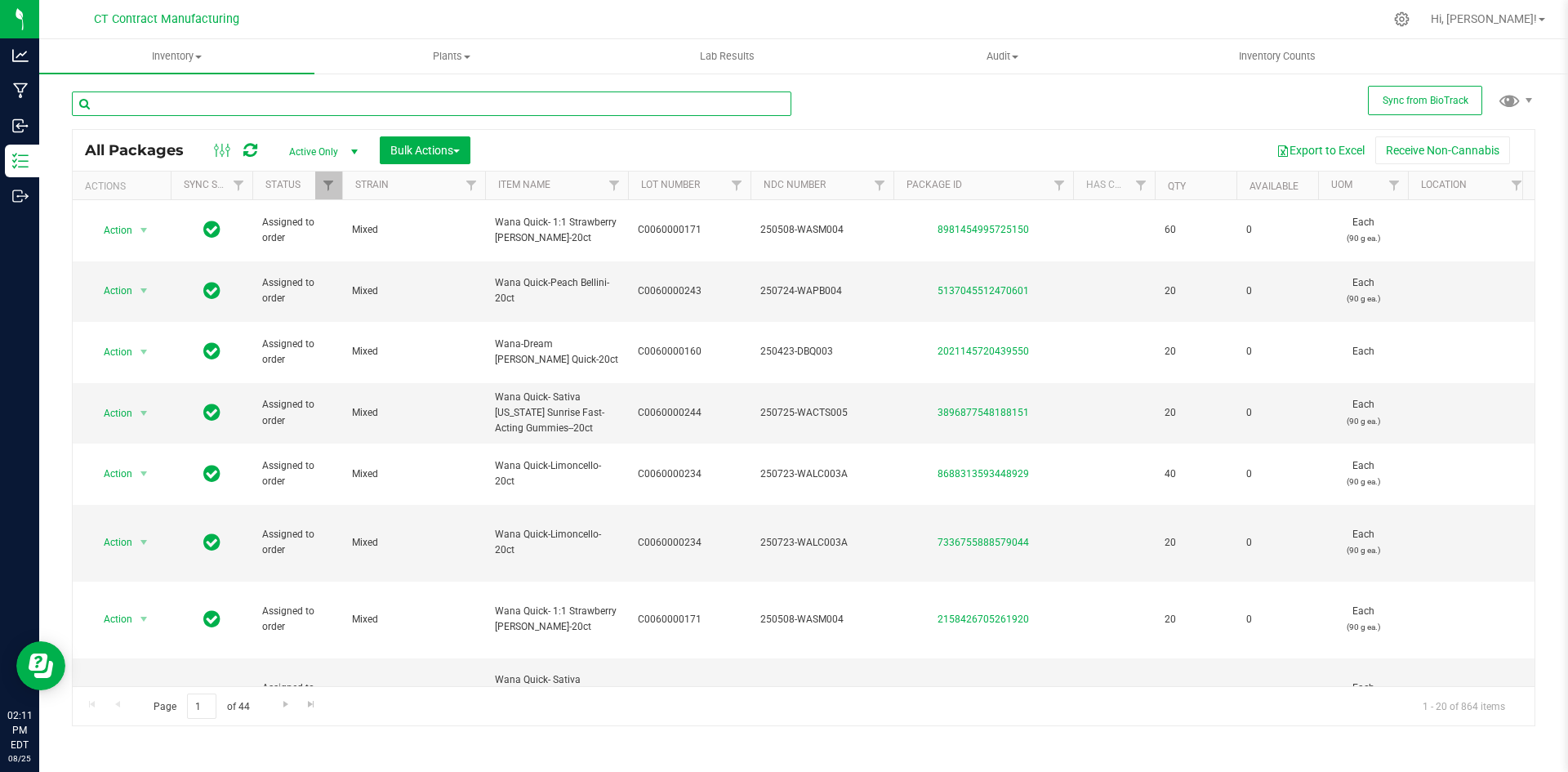
click at [112, 99] on input "text" at bounding box center [432, 104] width 720 height 25
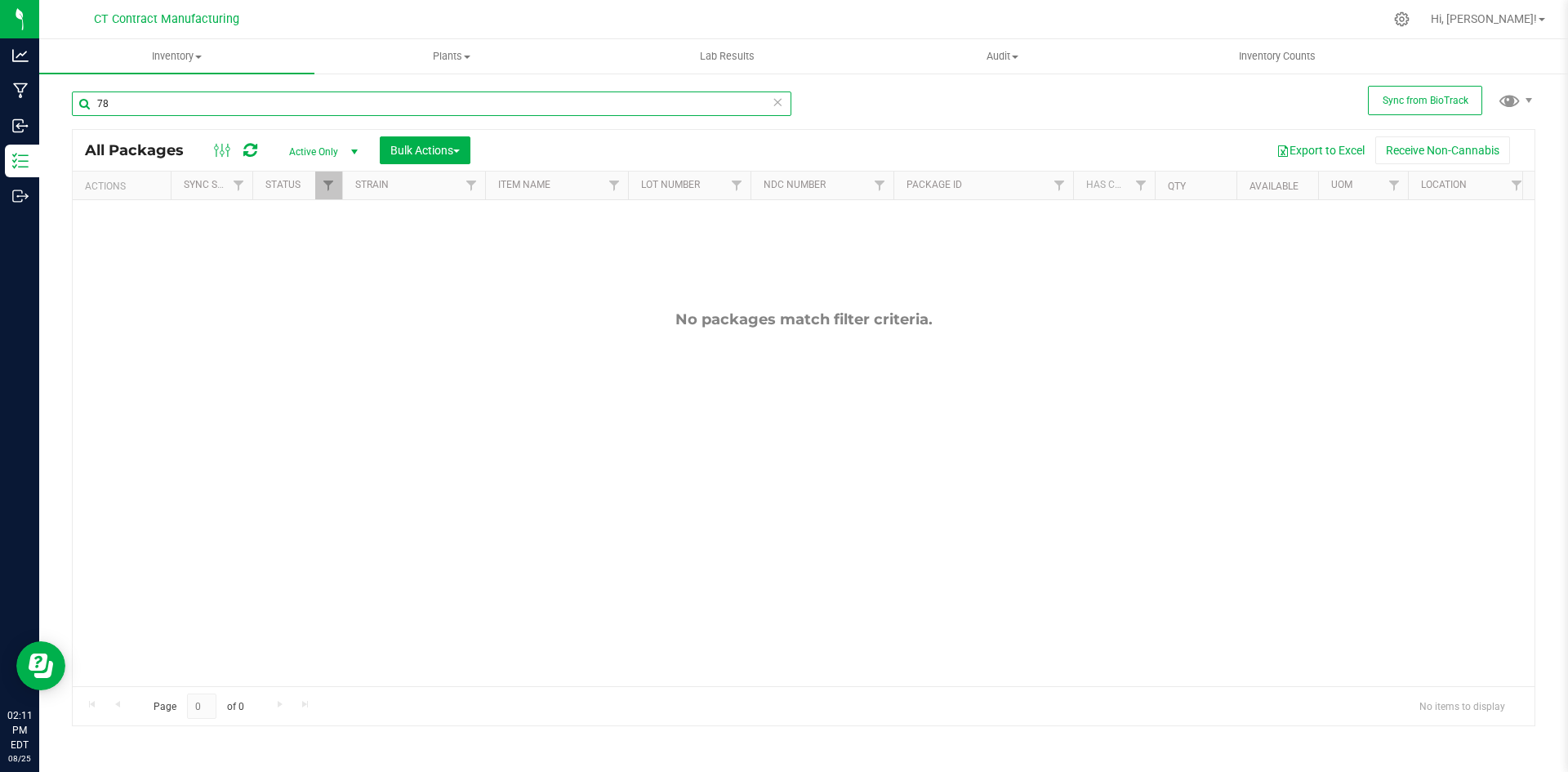
type input "7"
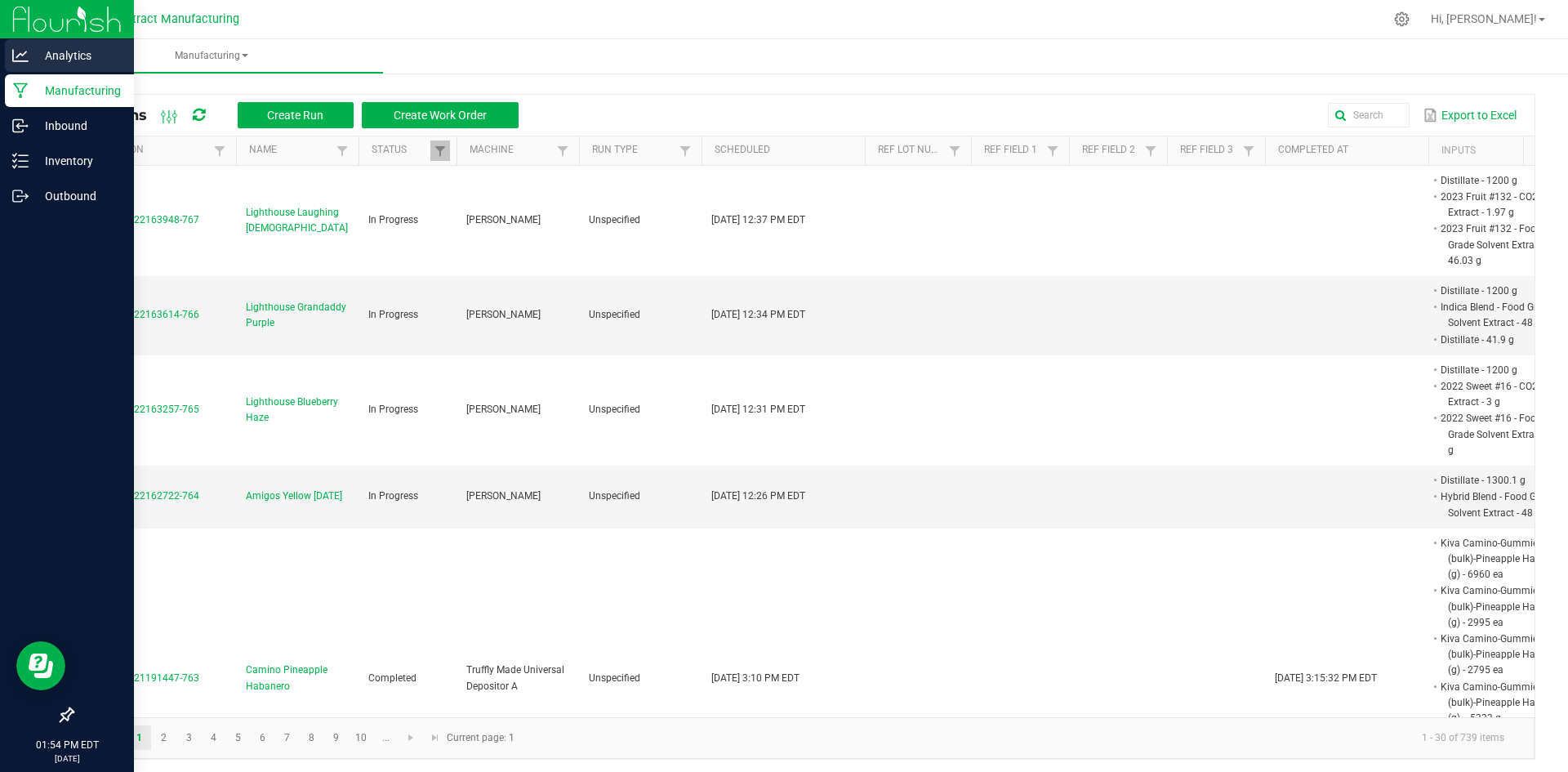
click at [81, 61] on p "Analytics" at bounding box center [78, 55] width 98 height 19
